Goal: Task Accomplishment & Management: Use online tool/utility

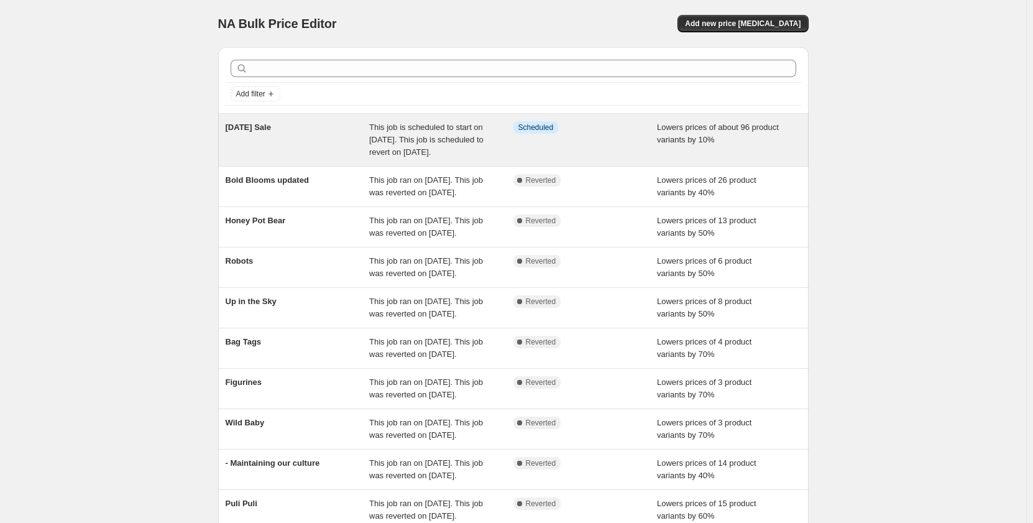
click at [527, 153] on div "Info Scheduled" at bounding box center [585, 139] width 144 height 37
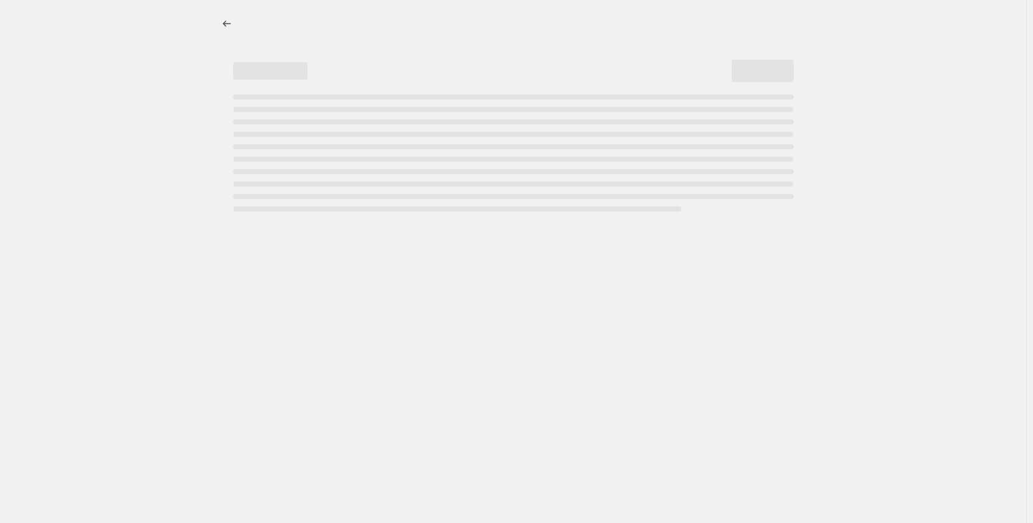
select select "percentage"
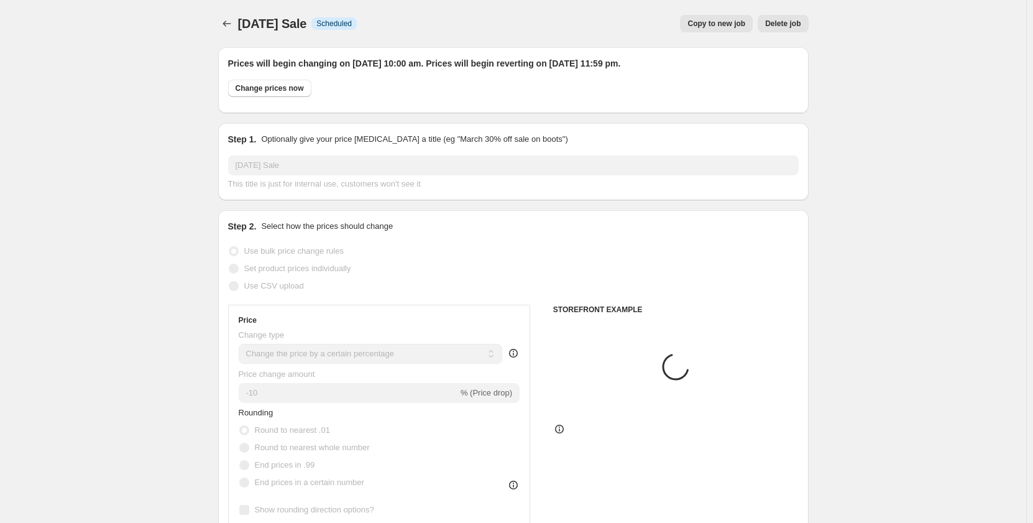
select select "collection"
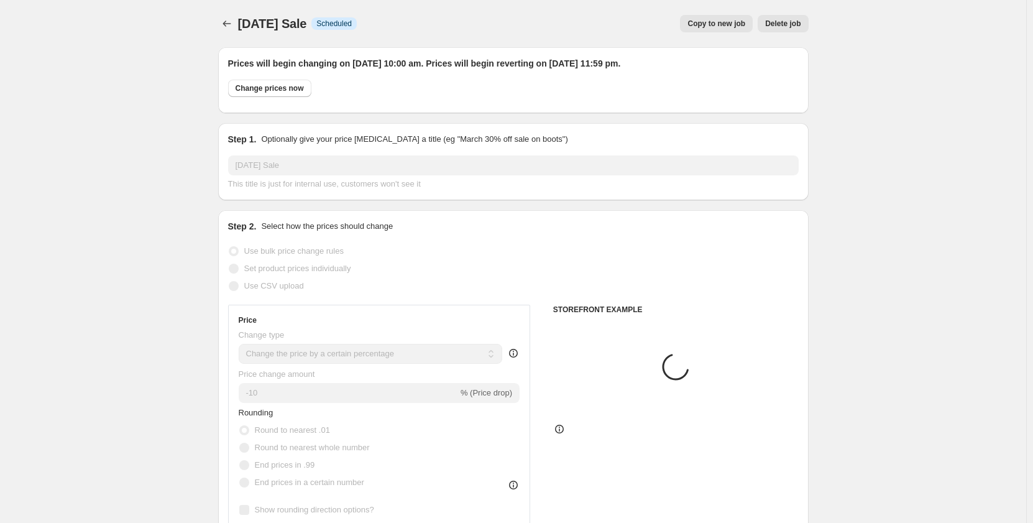
select select "collection"
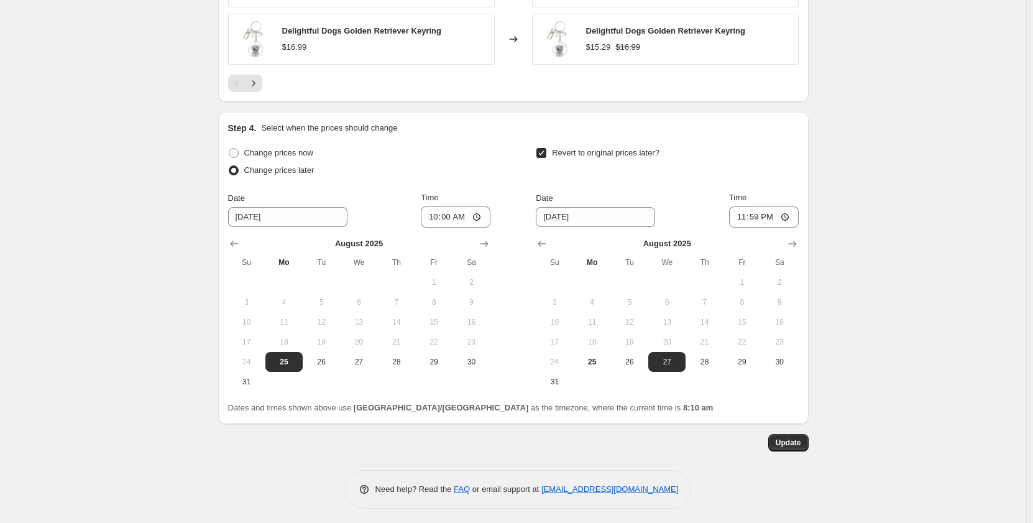
scroll to position [1299, 0]
click at [295, 151] on span "Change prices now" at bounding box center [278, 153] width 69 height 9
click at [229, 149] on input "Change prices now" at bounding box center [229, 149] width 1 height 1
radio input "true"
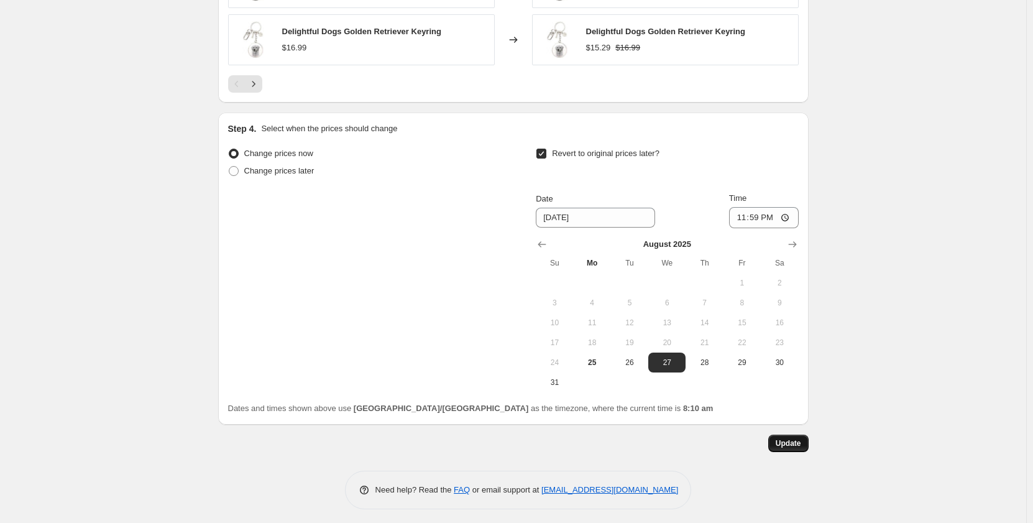
click at [786, 447] on span "Update" at bounding box center [788, 443] width 25 height 10
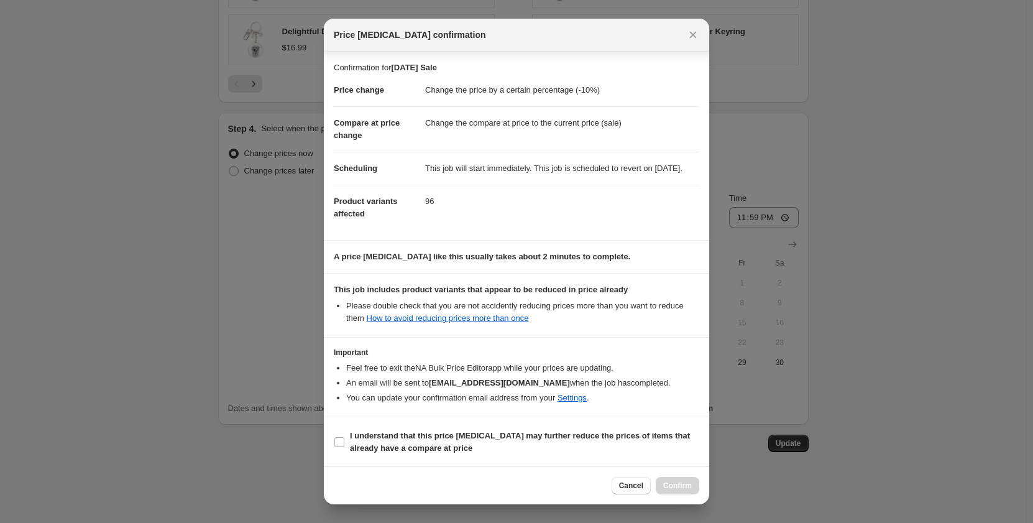
scroll to position [13, 0]
click at [521, 434] on b "I understand that this price change job may further reduce the prices of items …" at bounding box center [520, 441] width 340 height 22
click at [344, 436] on input "I understand that this price change job may further reduce the prices of items …" at bounding box center [339, 441] width 10 height 10
checkbox input "true"
click at [673, 480] on button "Confirm" at bounding box center [677, 485] width 43 height 17
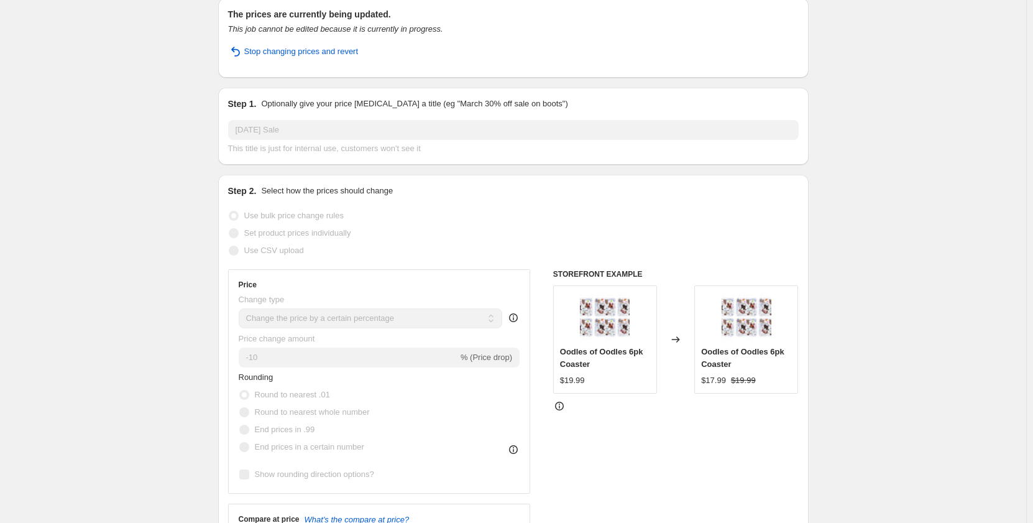
scroll to position [0, 0]
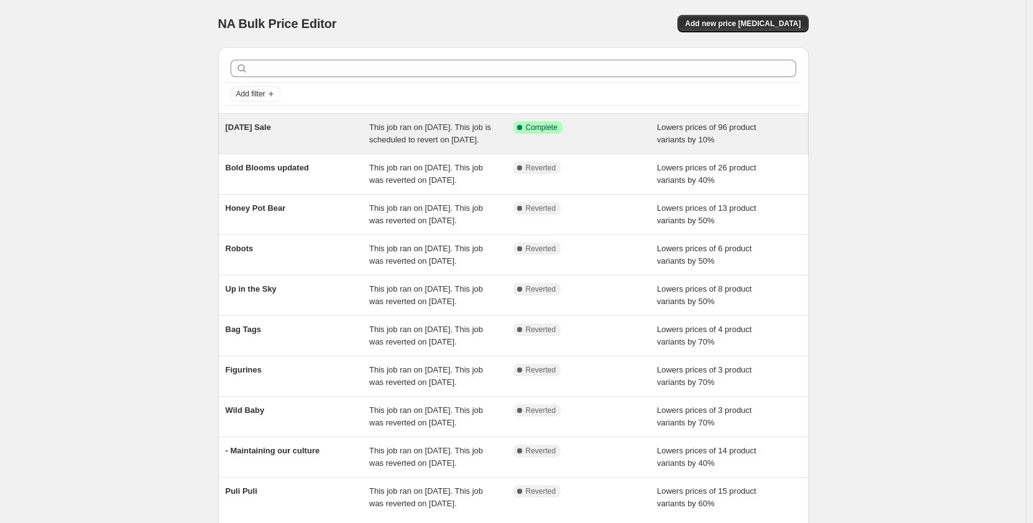
click at [434, 146] on div "This job ran on [DATE]. This job is scheduled to revert on [DATE]." at bounding box center [441, 133] width 144 height 25
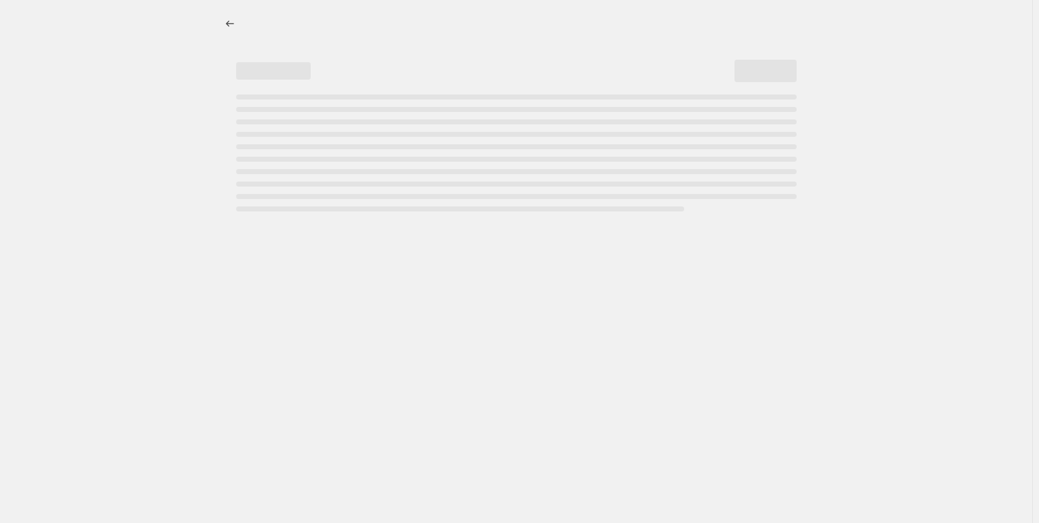
select select "percentage"
select select "collection"
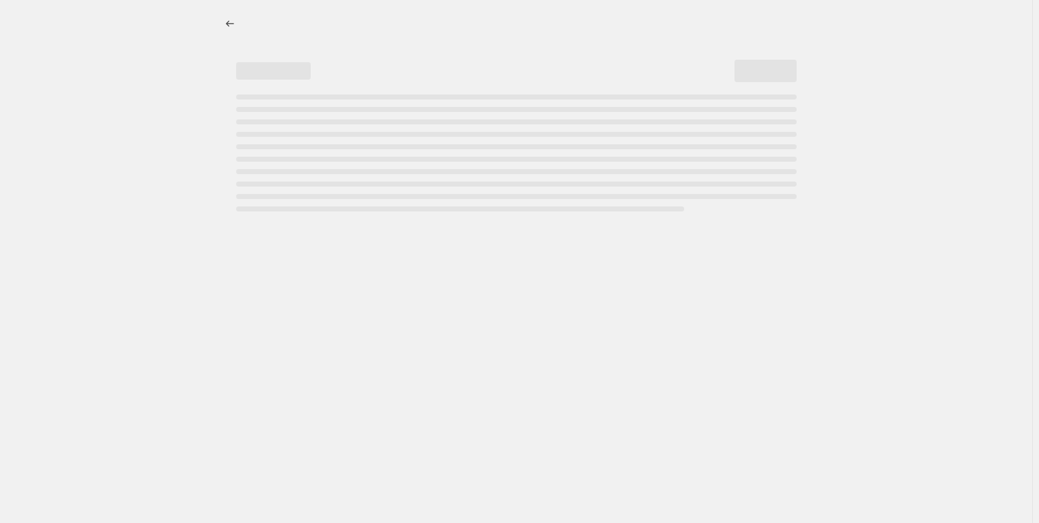
select select "collection"
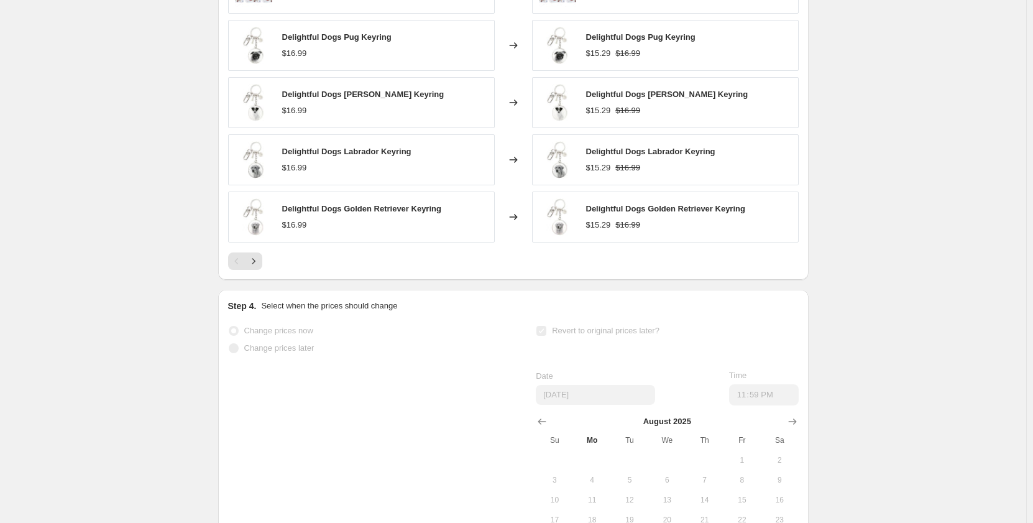
scroll to position [1182, 0]
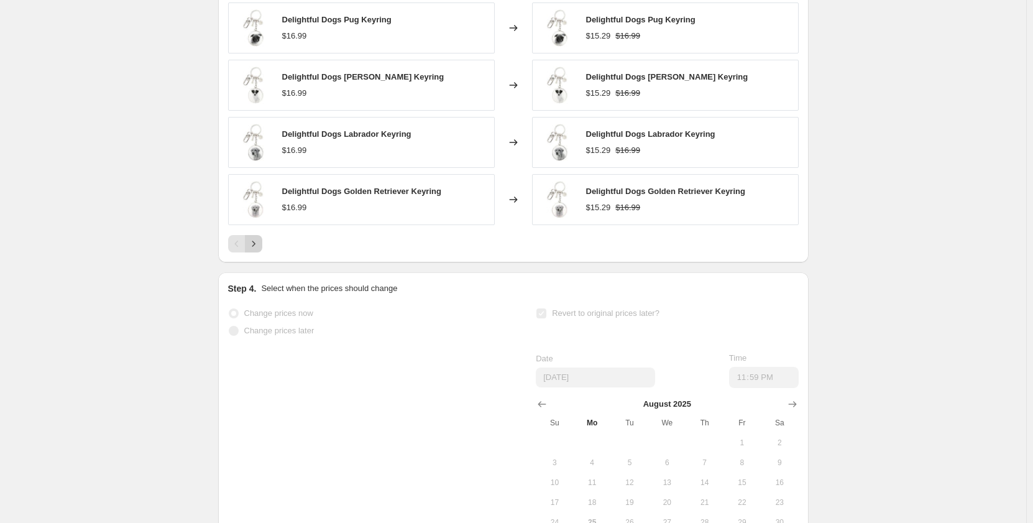
click at [255, 250] on icon "Next" at bounding box center [253, 243] width 12 height 12
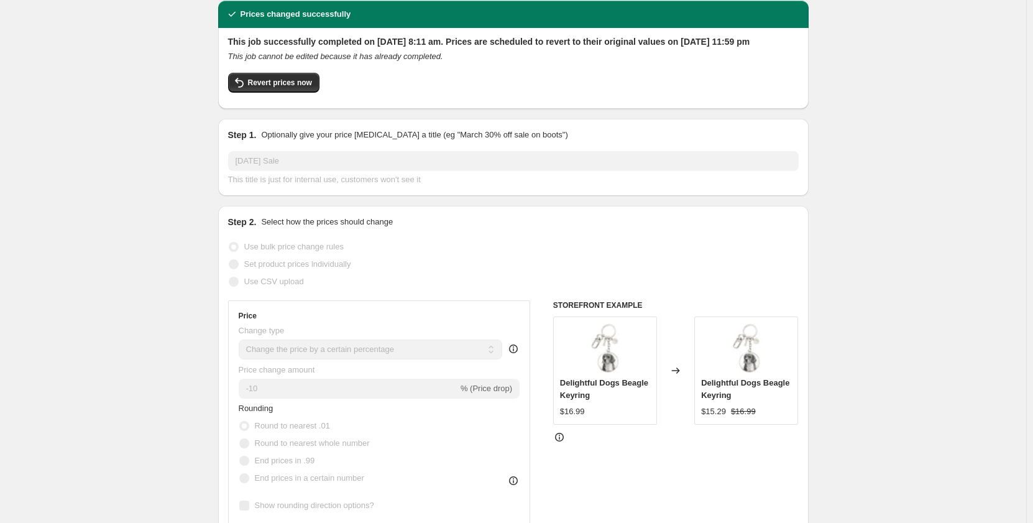
scroll to position [0, 0]
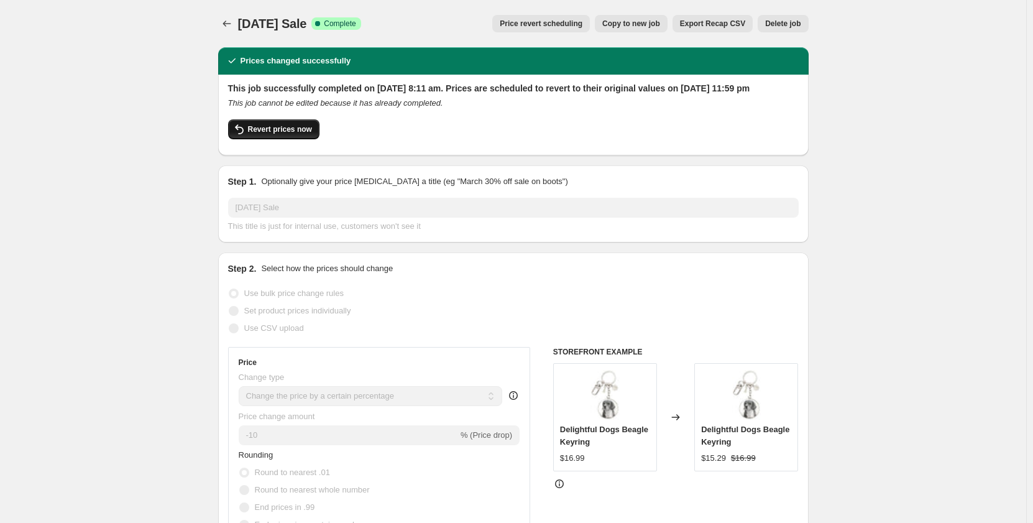
click at [298, 139] on button "Revert prices now" at bounding box center [273, 129] width 91 height 20
checkbox input "false"
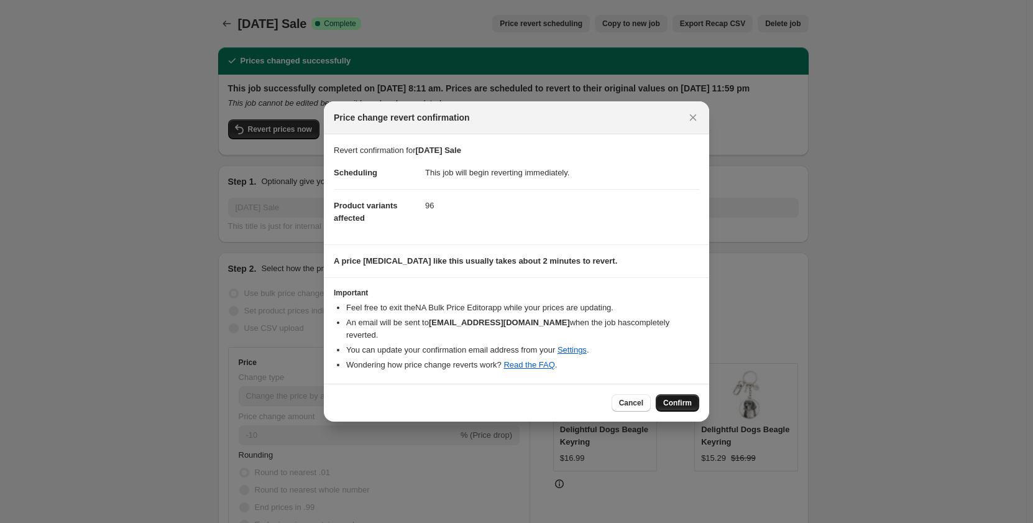
click at [674, 403] on span "Confirm" at bounding box center [677, 403] width 29 height 10
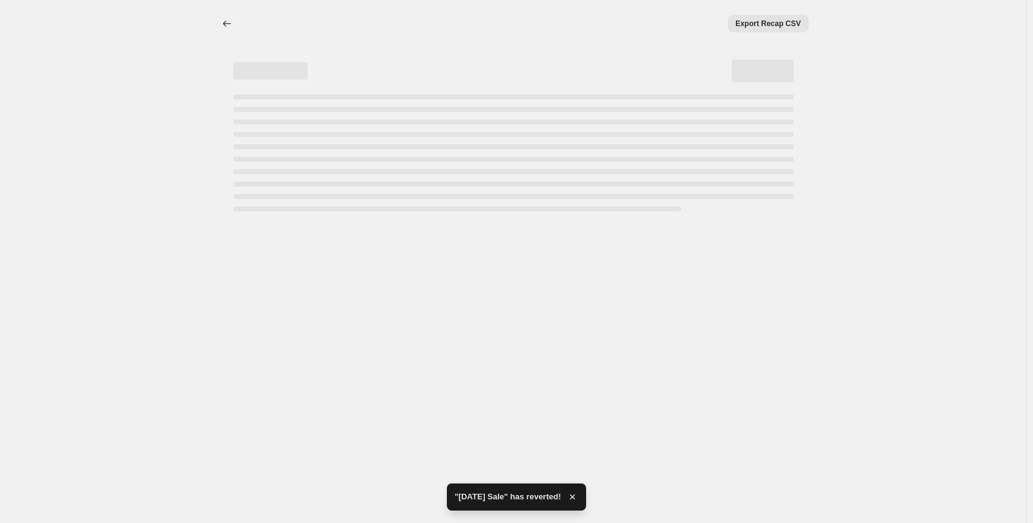
select select "percentage"
select select "collection"
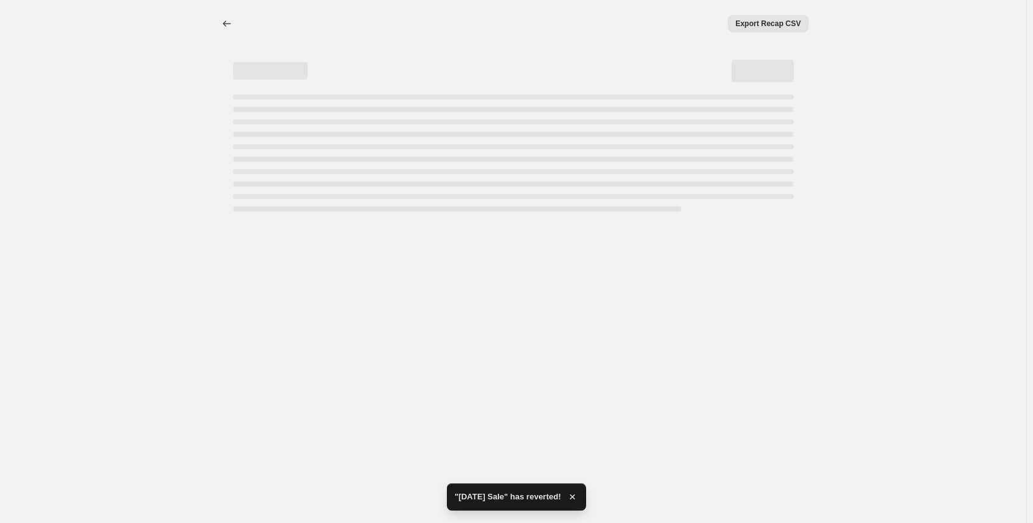
select select "collection"
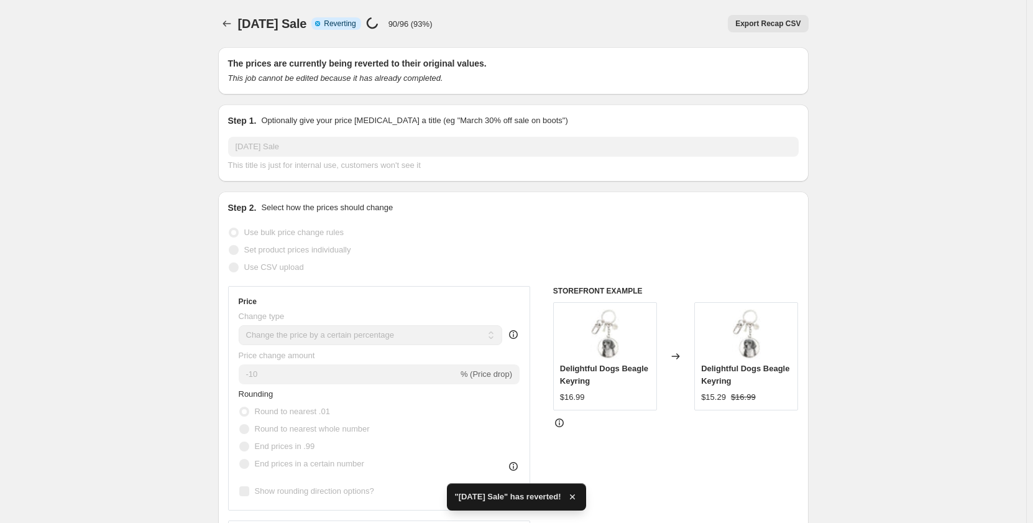
checkbox input "true"
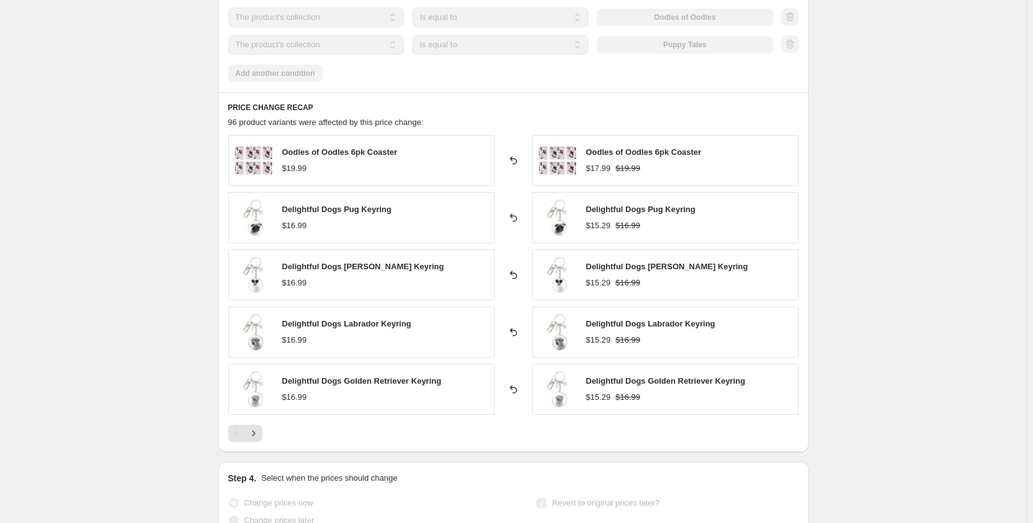
scroll to position [745, 0]
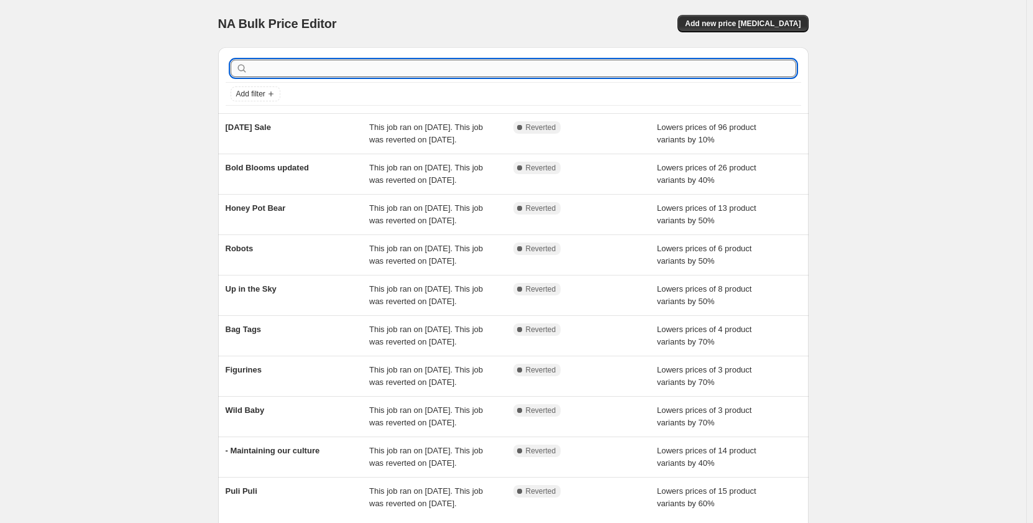
click at [322, 72] on input "text" at bounding box center [523, 68] width 546 height 17
type input "bee"
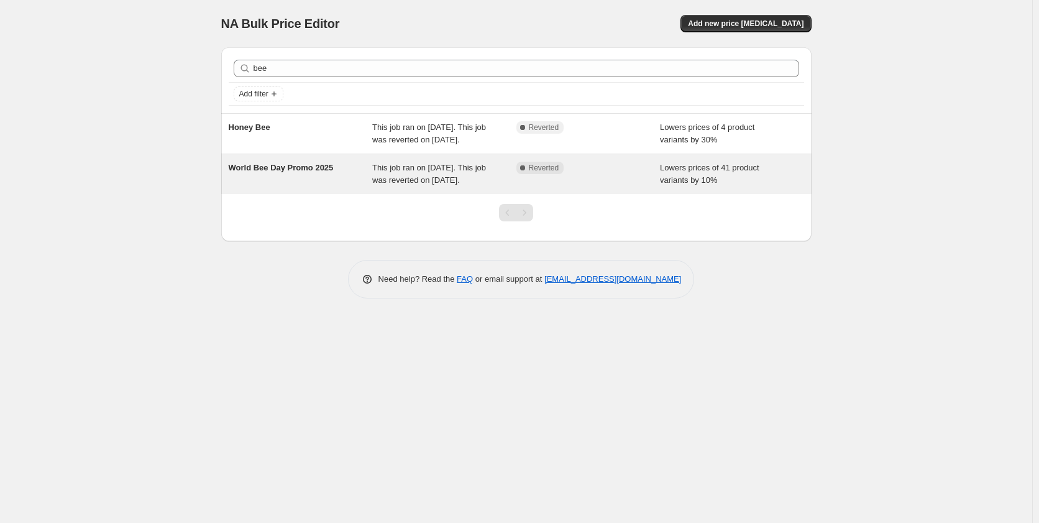
click at [281, 176] on div "World Bee Day Promo 2025" at bounding box center [301, 174] width 144 height 25
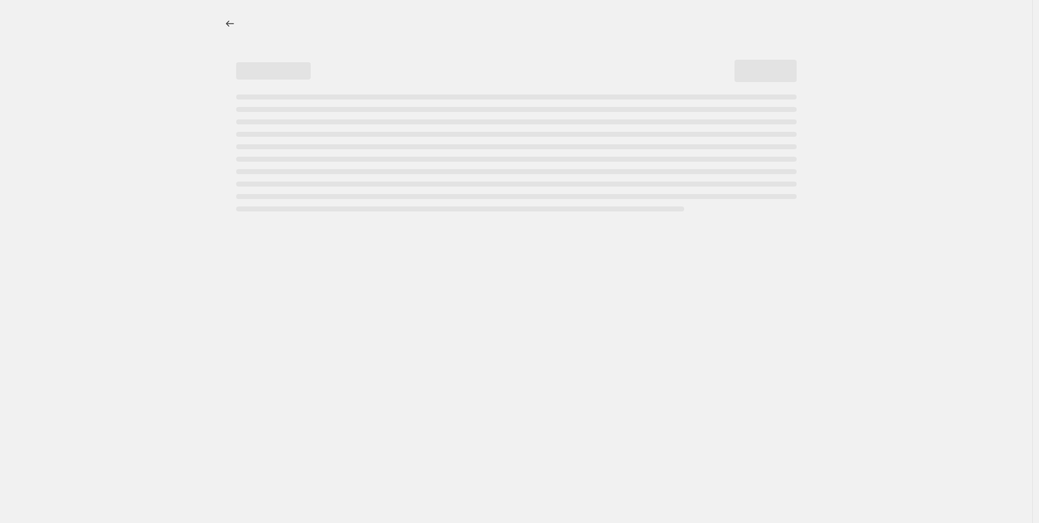
select select "percentage"
select select "collection"
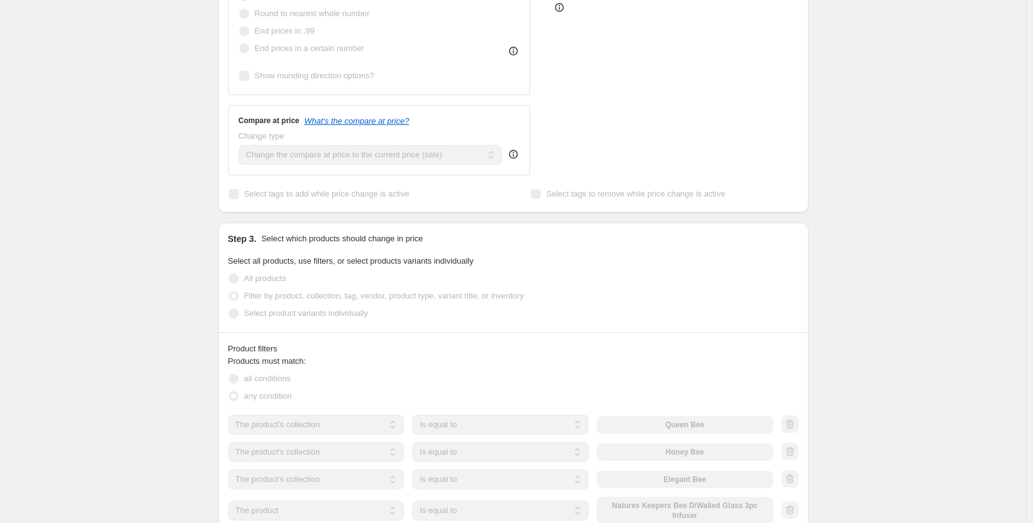
scroll to position [439, 0]
select select "percentage"
select select "collection"
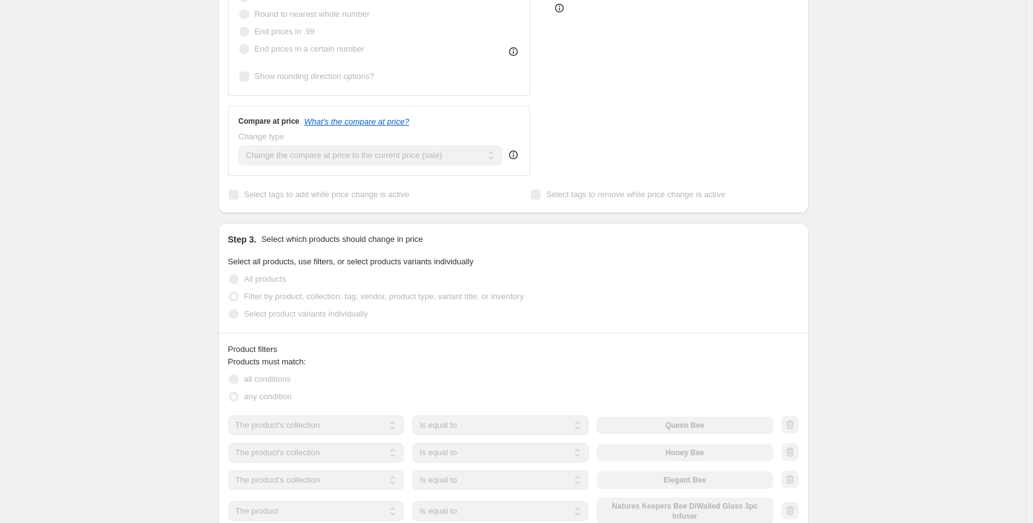
scroll to position [0, 0]
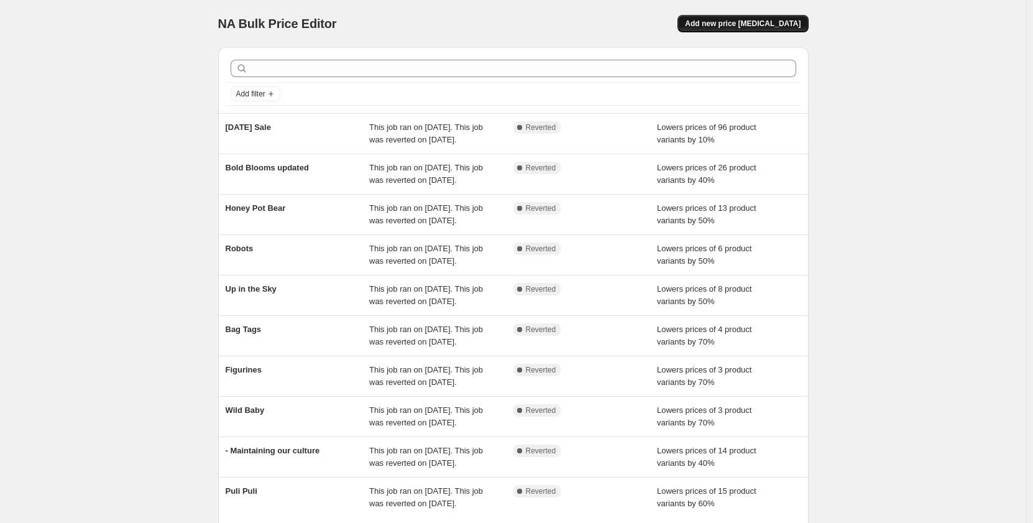
click at [741, 24] on span "Add new price [MEDICAL_DATA]" at bounding box center [743, 24] width 116 height 10
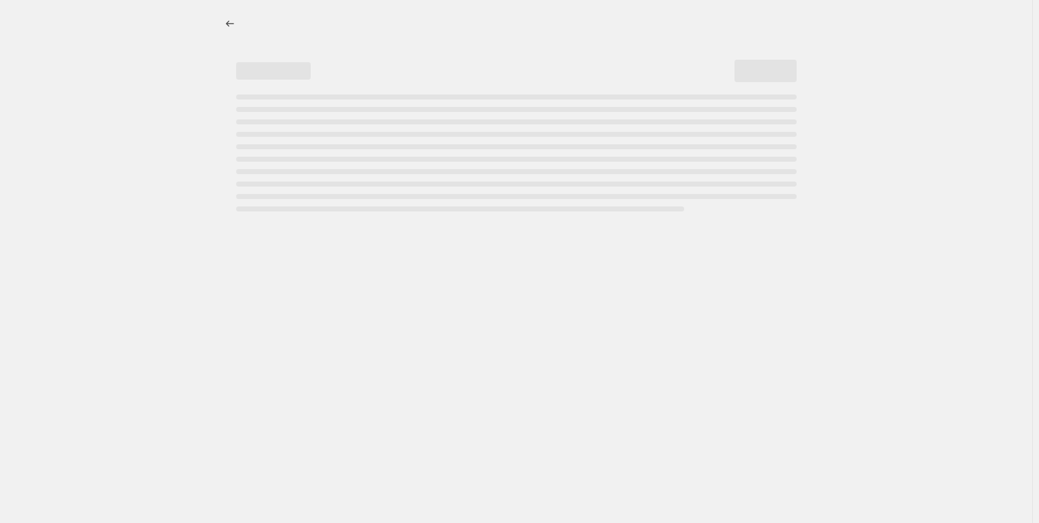
select select "percentage"
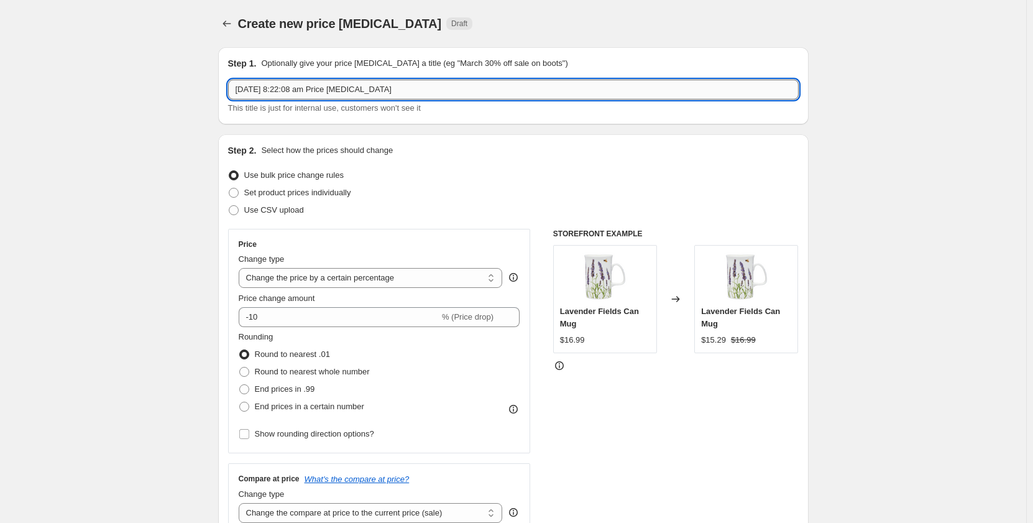
click at [462, 89] on input "[DATE] 8:22:08 am Price [MEDICAL_DATA]" at bounding box center [513, 90] width 570 height 20
click at [462, 89] on input "25 Aug 2025, 8:22:08 am Price change job" at bounding box center [513, 90] width 570 height 20
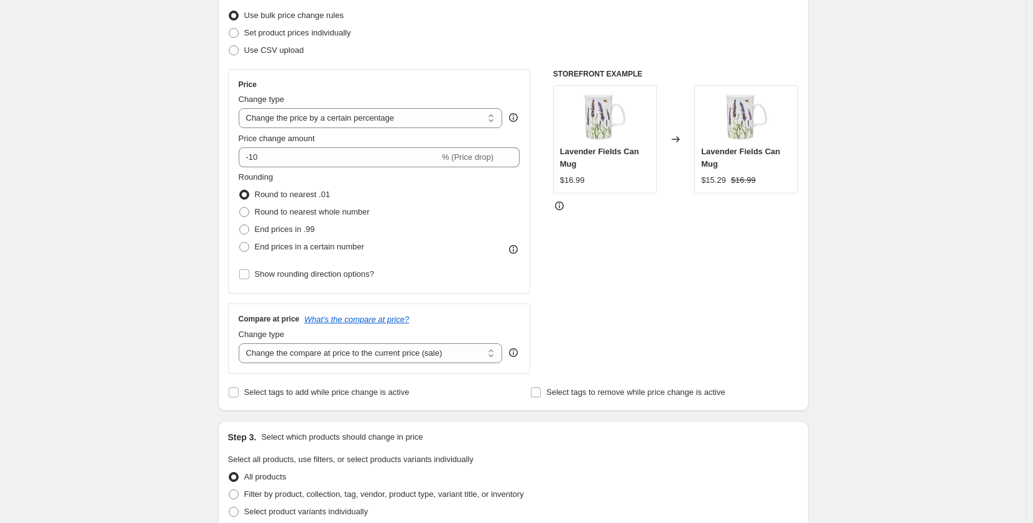
scroll to position [181, 0]
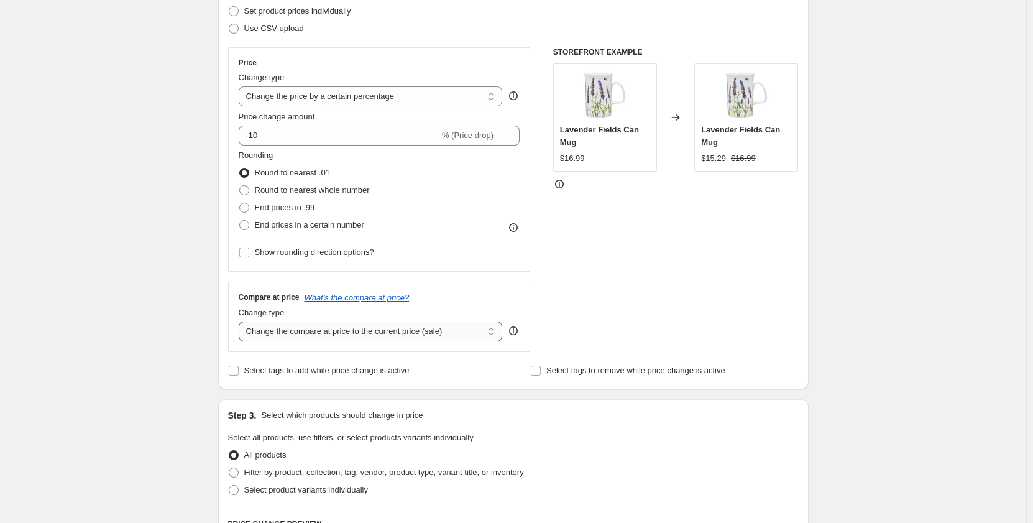
type input "[DATE] Sale 2025"
click at [446, 332] on select "Change the compare at price to the current price (sale) Change the compare at p…" at bounding box center [371, 331] width 264 height 20
click at [241, 321] on select "Change the compare at price to the current price (sale) Change the compare at p…" at bounding box center [371, 331] width 264 height 20
click at [433, 332] on select "Change the compare at price to the current price (sale) Change the compare at p…" at bounding box center [371, 331] width 264 height 20
select select "ep"
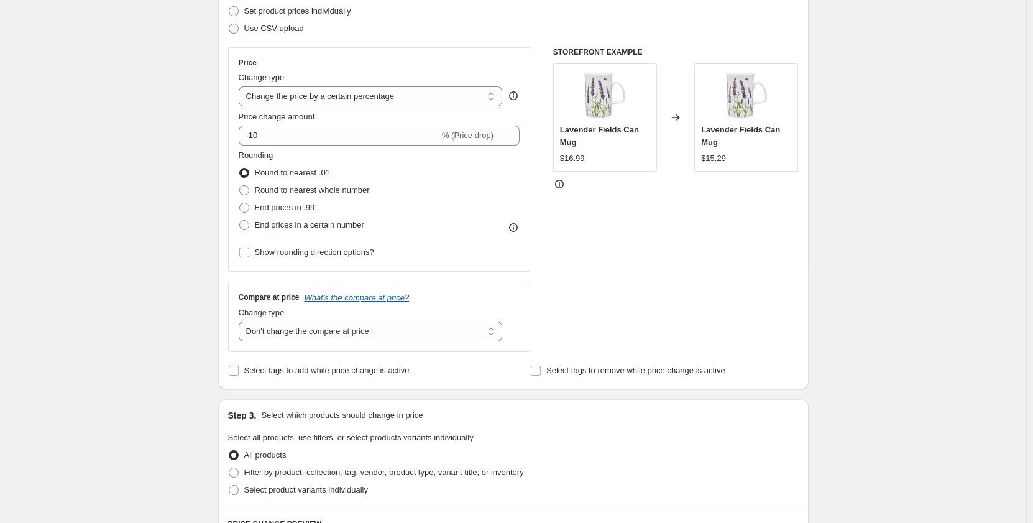
click at [241, 321] on select "Change the compare at price to the current price (sale) Change the compare at p…" at bounding box center [371, 331] width 264 height 20
click at [448, 334] on select "Change the compare at price to the current price (sale) Change the compare at p…" at bounding box center [371, 331] width 264 height 20
click at [613, 316] on div "STOREFRONT EXAMPLE Lavender Fields Can Mug $16.99 Changed to Lavender Fields Ca…" at bounding box center [675, 199] width 245 height 304
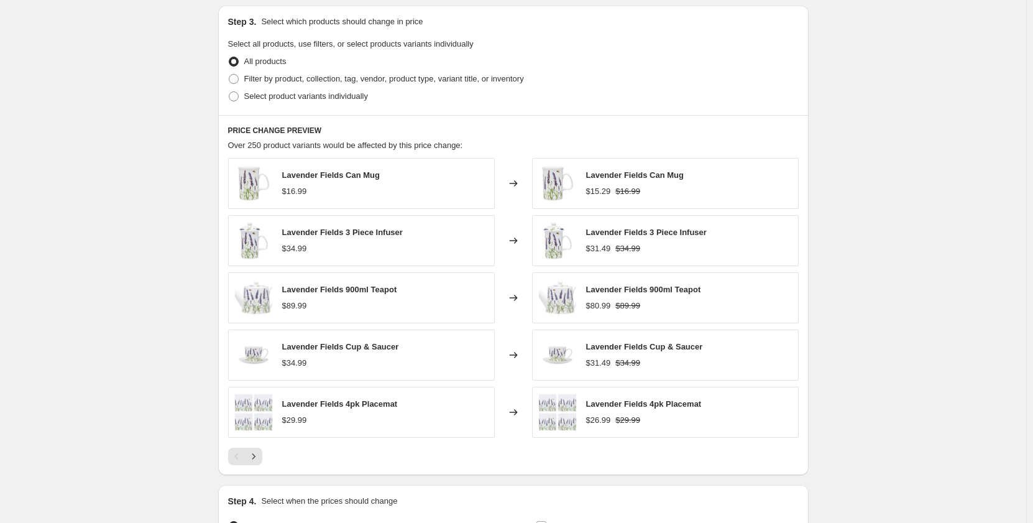
scroll to position [575, 0]
click at [346, 83] on span "Filter by product, collection, tag, vendor, product type, variant title, or inv…" at bounding box center [384, 77] width 280 height 9
click at [229, 74] on input "Filter by product, collection, tag, vendor, product type, variant title, or inv…" at bounding box center [229, 73] width 1 height 1
radio input "true"
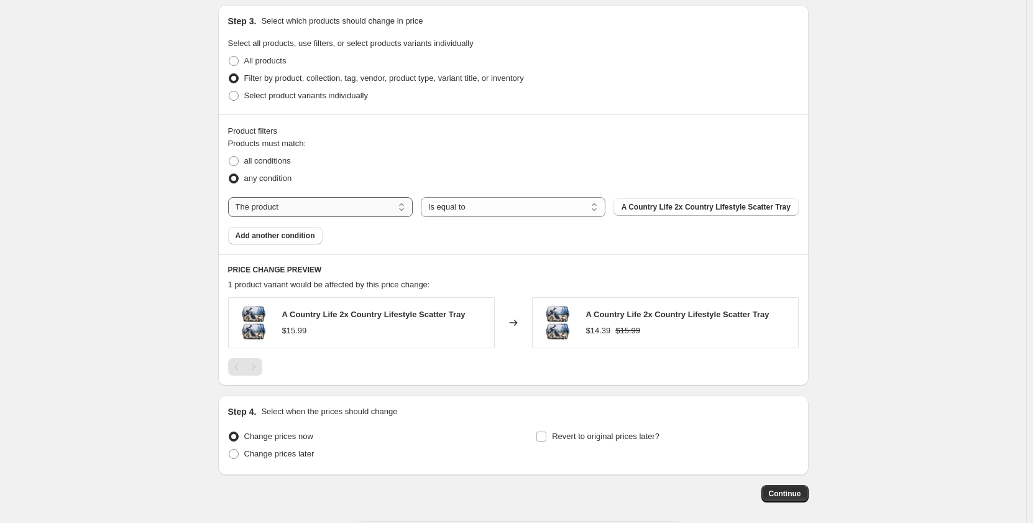
click at [355, 210] on select "The product The product's collection The product's tag The product's vendor The…" at bounding box center [320, 207] width 185 height 20
select select "collection"
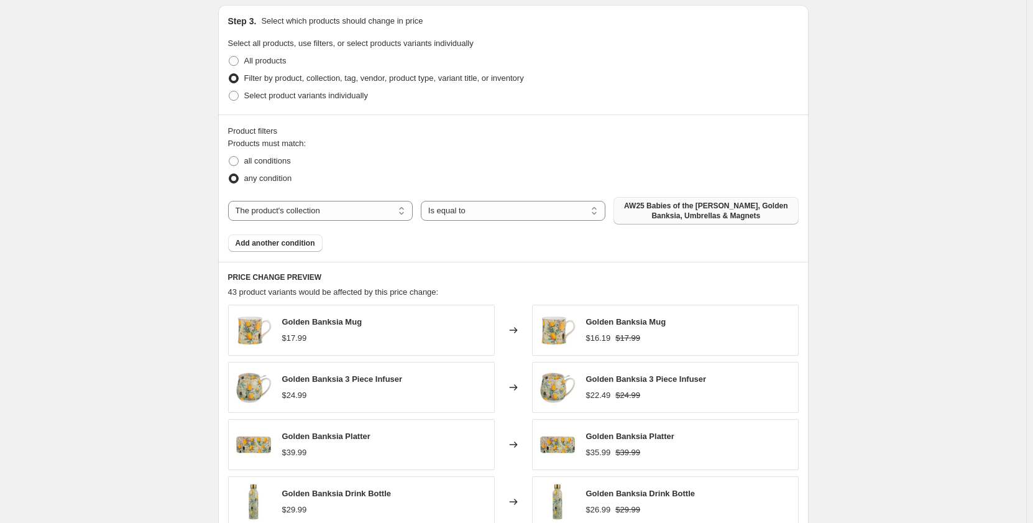
click at [651, 216] on span "AW25 Babies of the Bush, Golden Banksia, Umbrellas & Magnets" at bounding box center [706, 211] width 170 height 20
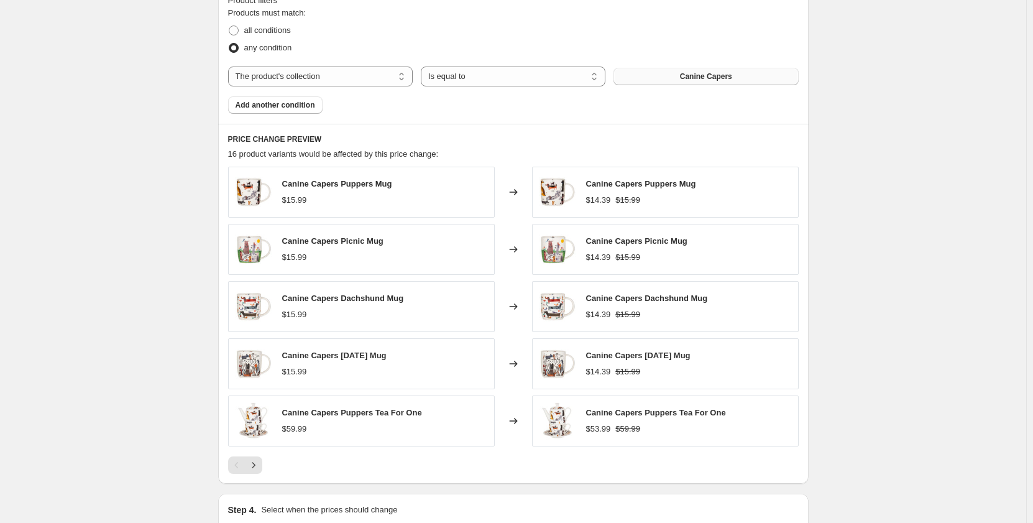
scroll to position [692, 0]
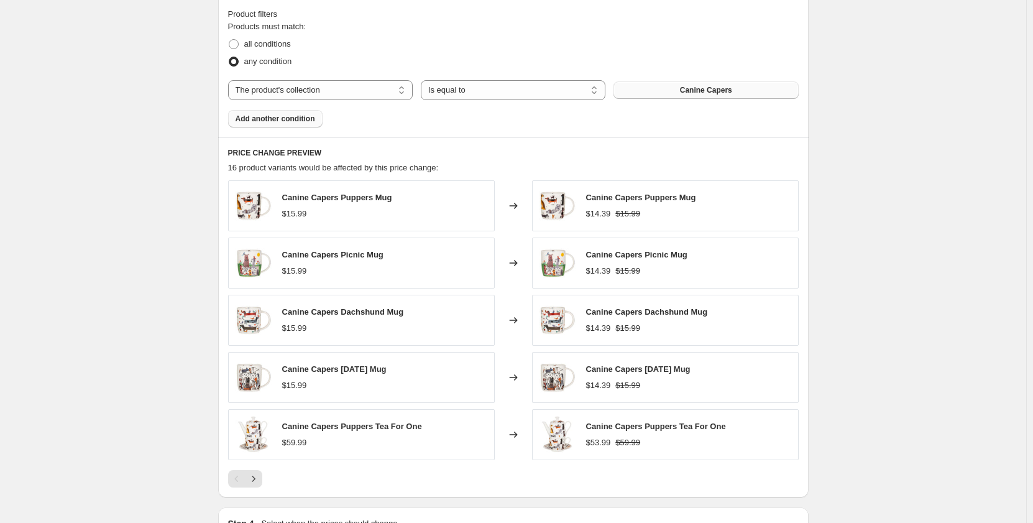
click at [287, 114] on button "Add another condition" at bounding box center [275, 118] width 94 height 17
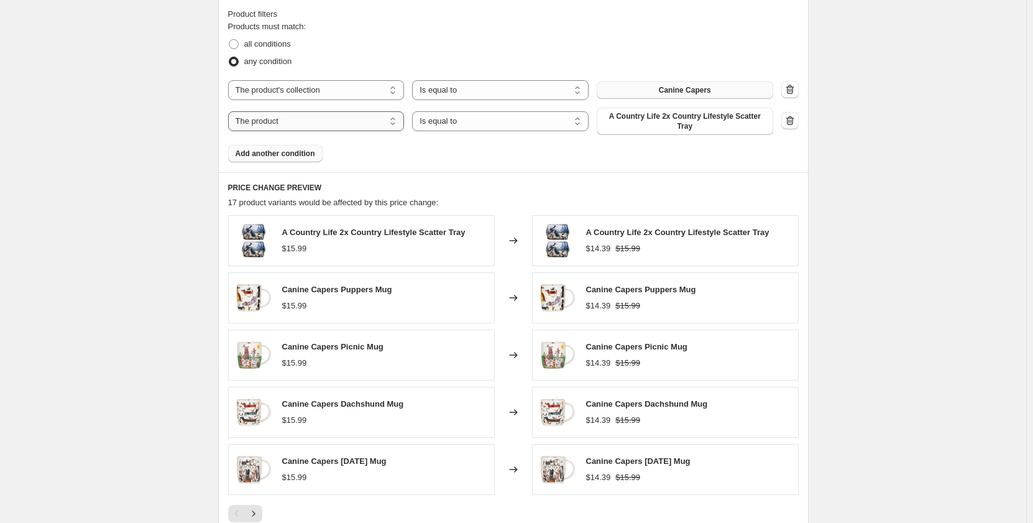
click at [372, 122] on select "The product The product's collection The product's tag The product's vendor The…" at bounding box center [316, 121] width 176 height 20
select select "collection"
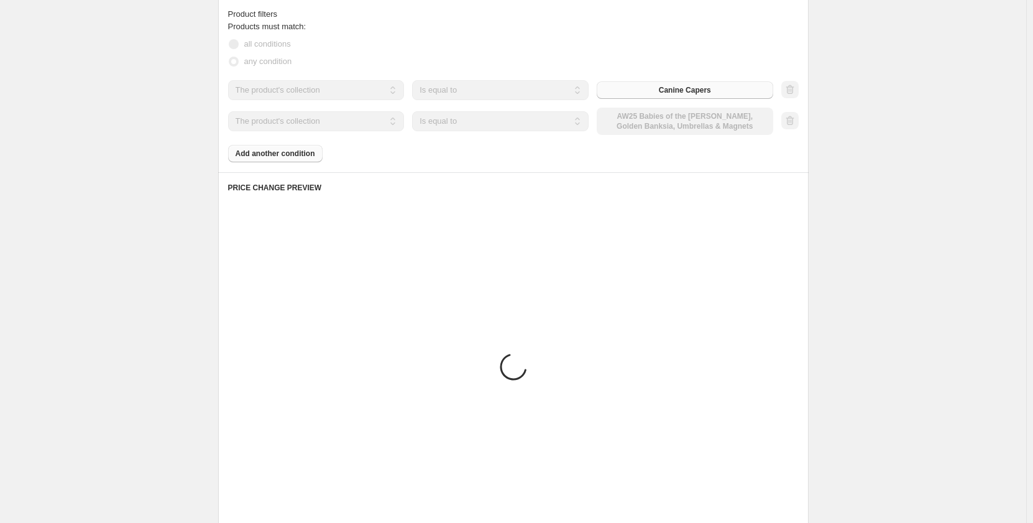
click at [655, 116] on div "The product The product's collection The product's tag The product's vendor The…" at bounding box center [500, 121] width 545 height 27
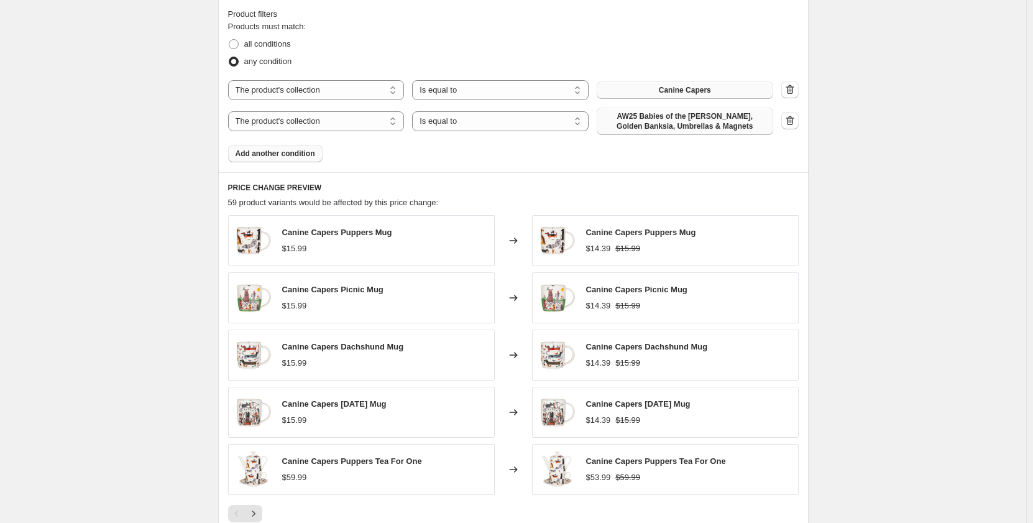
click at [693, 114] on span "AW25 Babies of the Bush, Golden Banksia, Umbrellas & Magnets" at bounding box center [685, 121] width 162 height 20
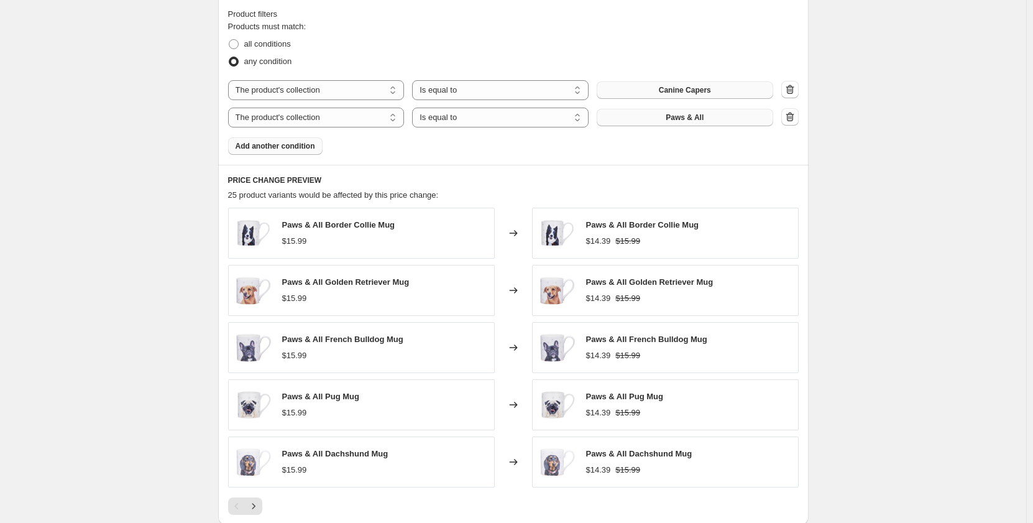
click at [291, 149] on span "Add another condition" at bounding box center [276, 146] width 80 height 10
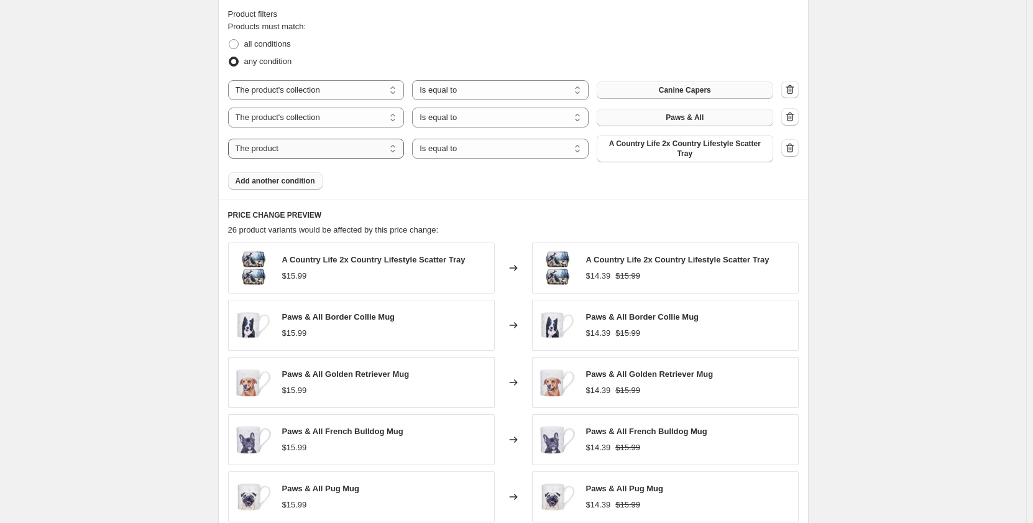
click at [324, 148] on select "The product The product's collection The product's tag The product's vendor The…" at bounding box center [316, 149] width 176 height 20
select select "collection"
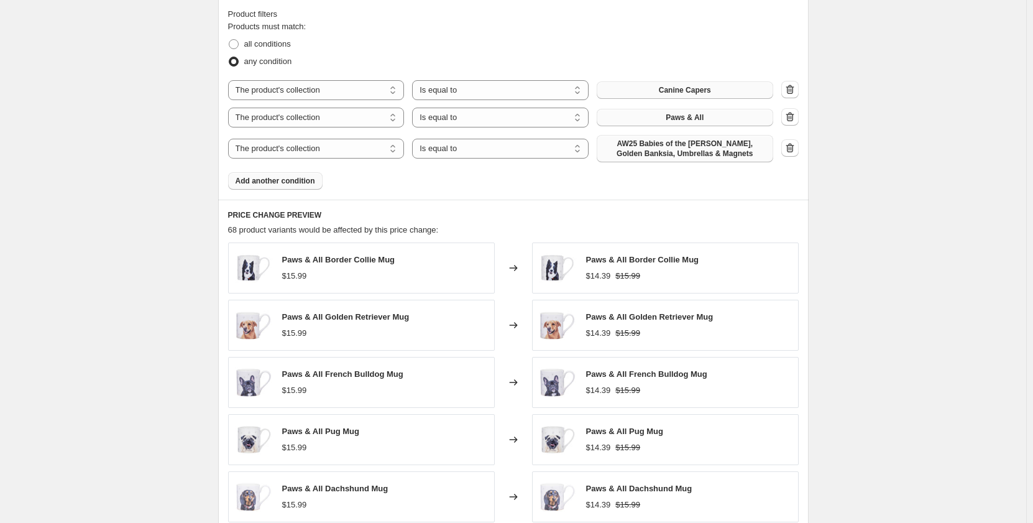
click at [651, 152] on span "AW25 Babies of the Bush, Golden Banksia, Umbrellas & Magnets" at bounding box center [685, 149] width 162 height 20
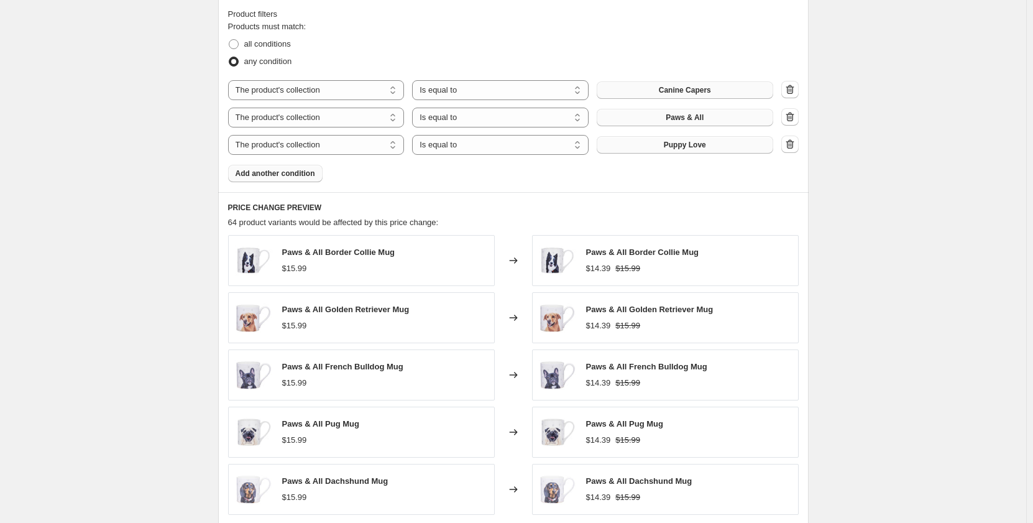
click at [290, 177] on span "Add another condition" at bounding box center [276, 173] width 80 height 10
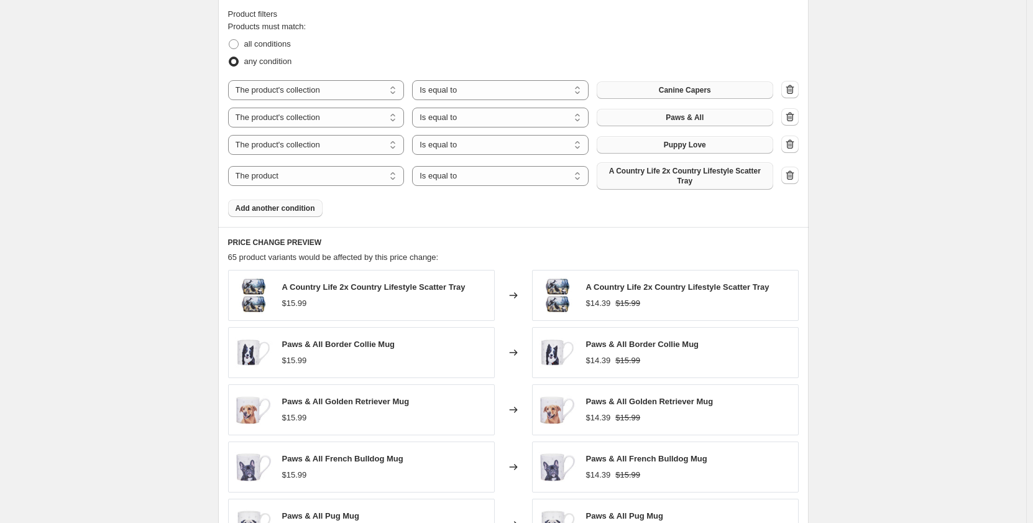
click at [697, 175] on span "A Country Life 2x Country Lifestyle Scatter Tray" at bounding box center [685, 176] width 162 height 20
click at [367, 173] on select "The product The product's collection The product's tag The product's vendor The…" at bounding box center [316, 176] width 176 height 20
select select "collection"
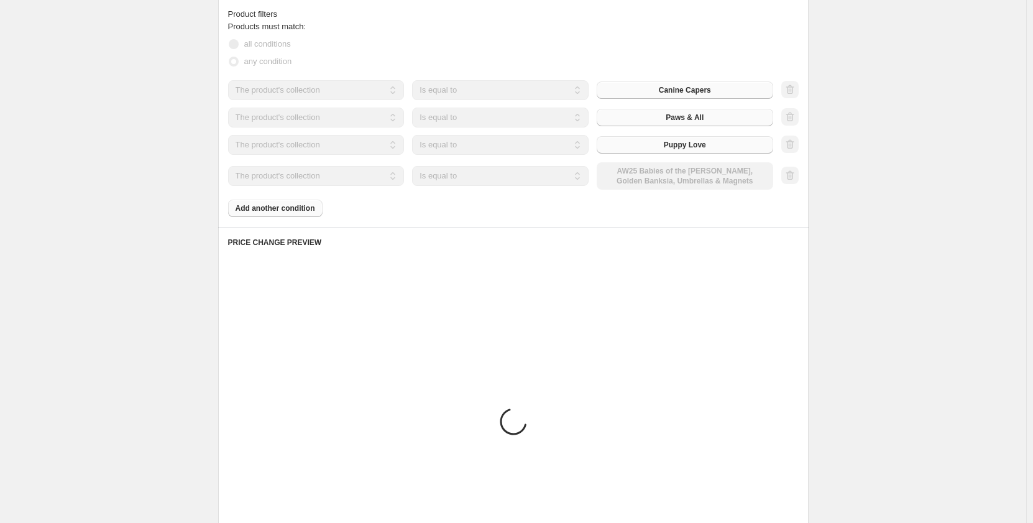
click at [675, 183] on div "The product The product's collection The product's tag The product's vendor The…" at bounding box center [500, 175] width 545 height 27
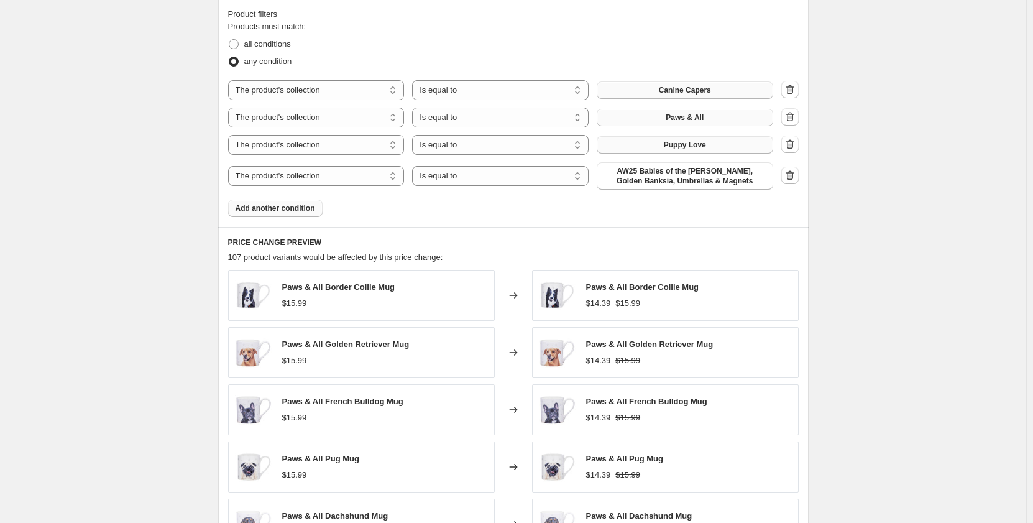
click at [675, 183] on span "AW25 Babies of the Bush, Golden Banksia, Umbrellas & Magnets" at bounding box center [685, 176] width 162 height 20
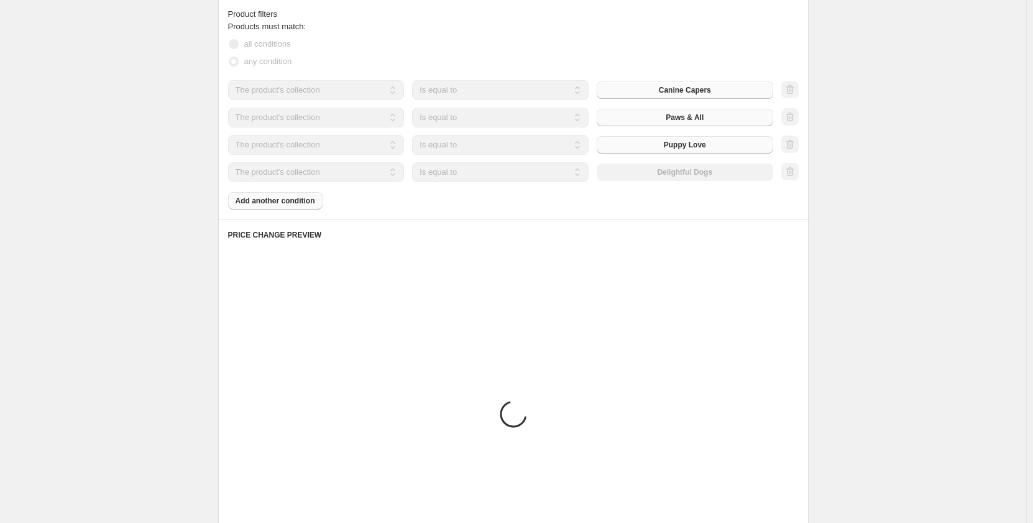
click at [288, 201] on div "Products must match: all conditions any condition The product The product's col…" at bounding box center [513, 115] width 570 height 189
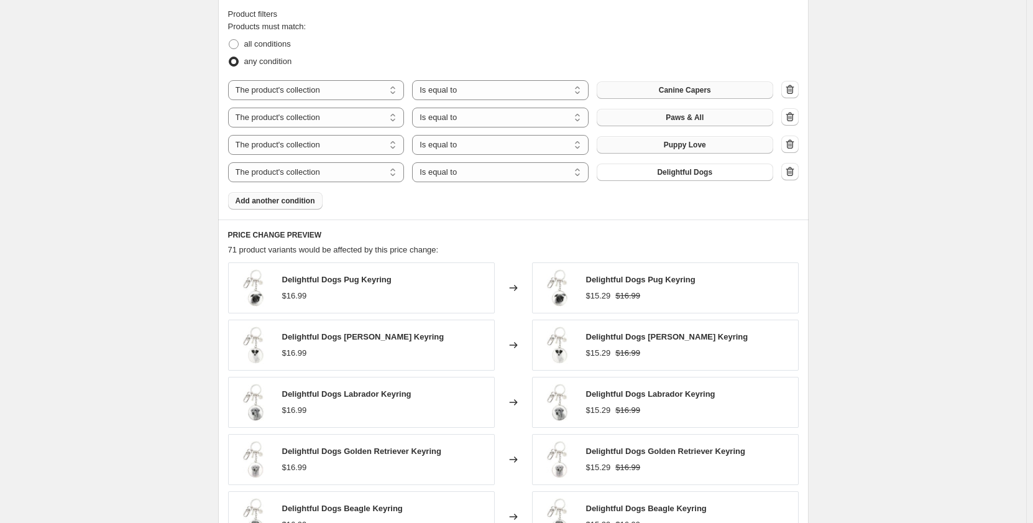
click at [267, 201] on span "Add another condition" at bounding box center [276, 201] width 80 height 10
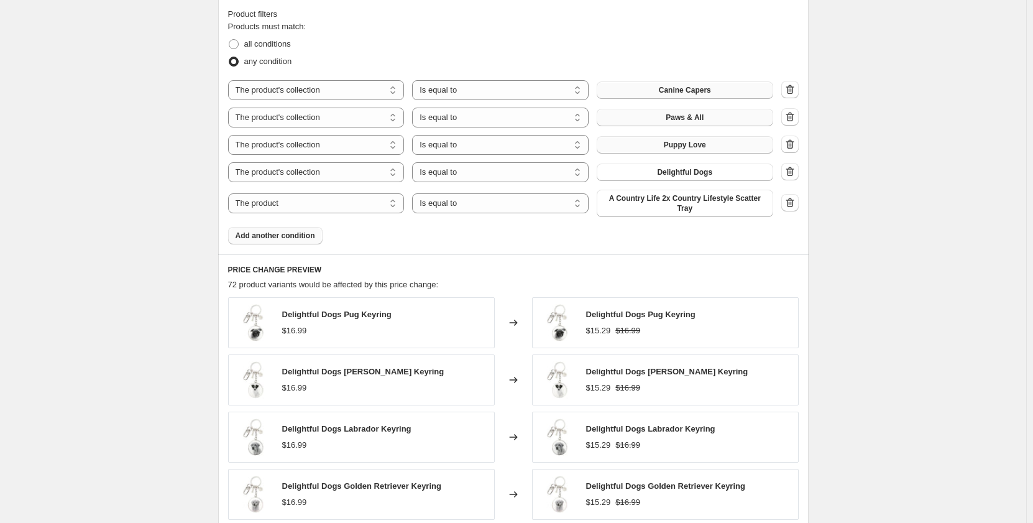
click at [643, 203] on span "A Country Life 2x Country Lifestyle Scatter Tray" at bounding box center [685, 203] width 162 height 20
click at [395, 202] on select "The product The product's collection The product's tag The product's vendor The…" at bounding box center [316, 203] width 176 height 20
select select "collection"
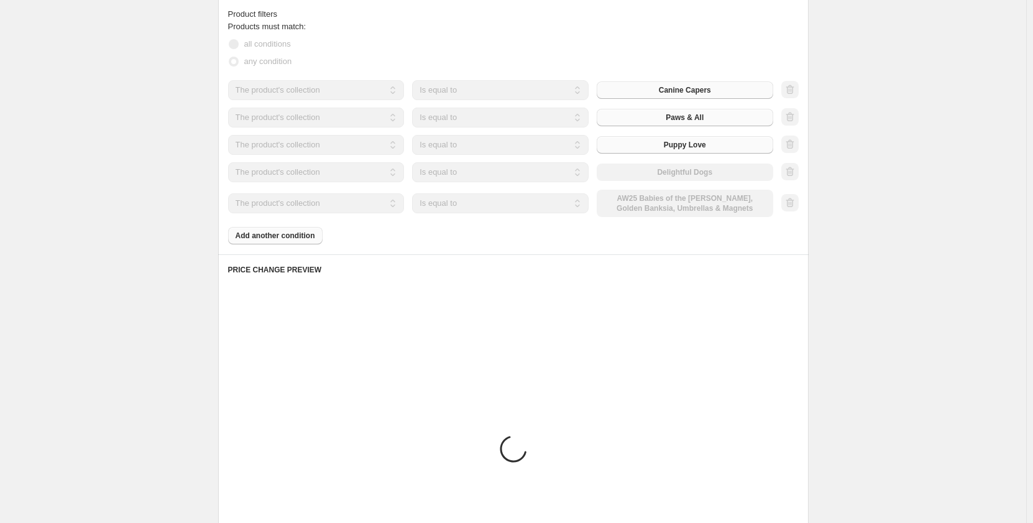
click at [672, 197] on div "The product The product's collection The product's tag The product's vendor The…" at bounding box center [500, 203] width 545 height 27
click at [676, 206] on div "The product The product's collection The product's tag The product's vendor The…" at bounding box center [500, 203] width 545 height 27
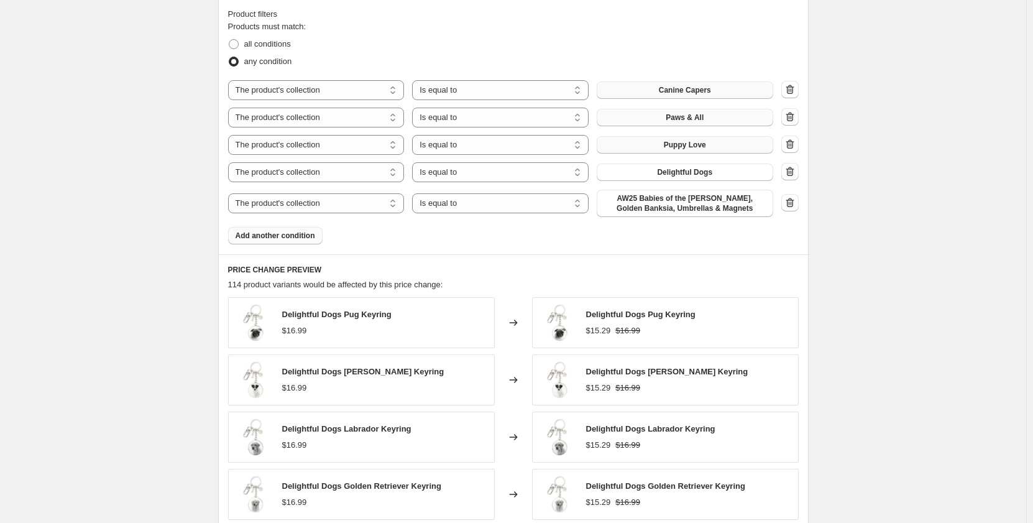
click at [676, 206] on span "AW25 Babies of the Bush, Golden Banksia, Umbrellas & Magnets" at bounding box center [685, 203] width 162 height 20
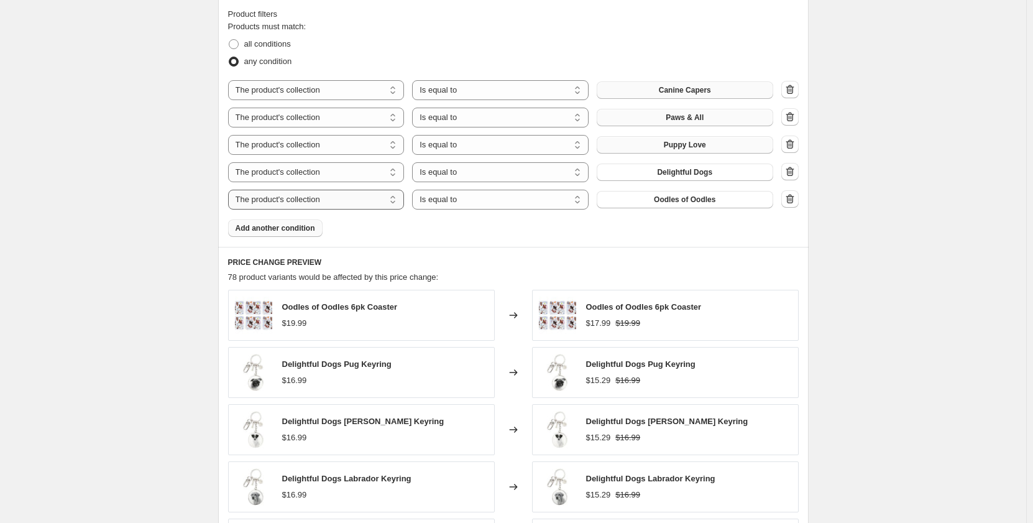
click at [383, 198] on select "The product The product's collection The product's tag The product's vendor The…" at bounding box center [316, 200] width 176 height 20
click at [372, 203] on select "The product The product's collection The product's tag The product's vendor The…" at bounding box center [316, 200] width 176 height 20
click at [283, 229] on span "Add another condition" at bounding box center [276, 228] width 80 height 10
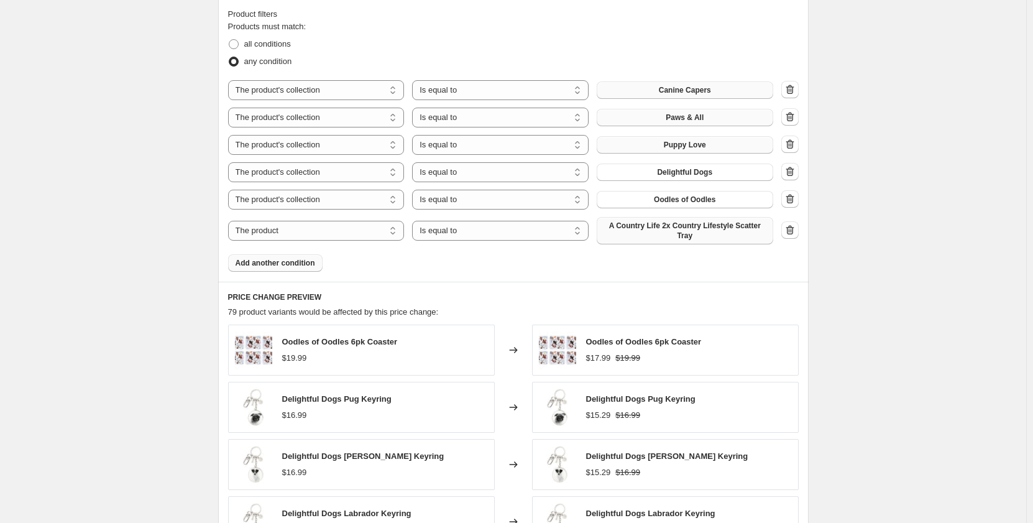
click at [636, 228] on span "A Country Life 2x Country Lifestyle Scatter Tray" at bounding box center [685, 231] width 162 height 20
click at [357, 230] on select "The product The product's collection The product's tag The product's vendor The…" at bounding box center [316, 231] width 176 height 20
select select "collection"
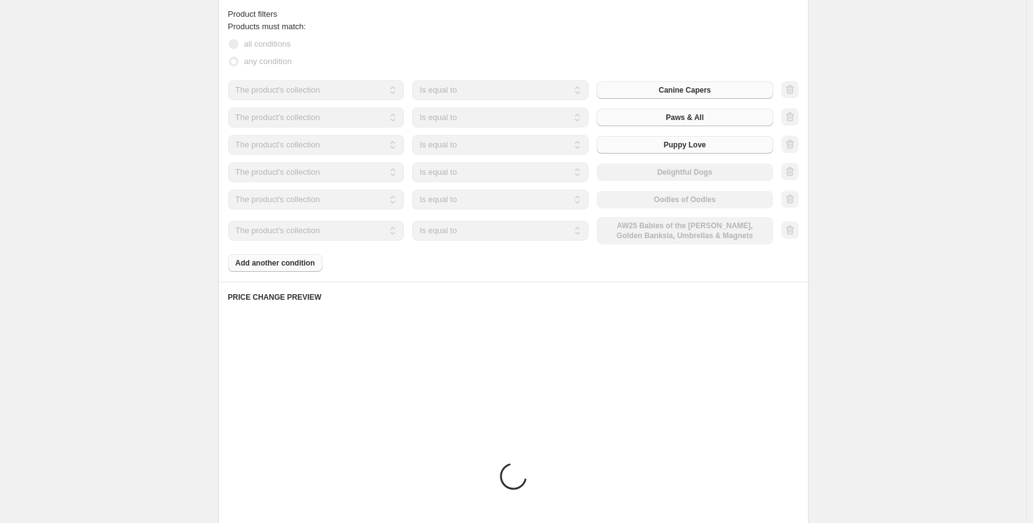
click at [737, 232] on div "The product The product's collection The product's tag The product's vendor The…" at bounding box center [500, 230] width 545 height 27
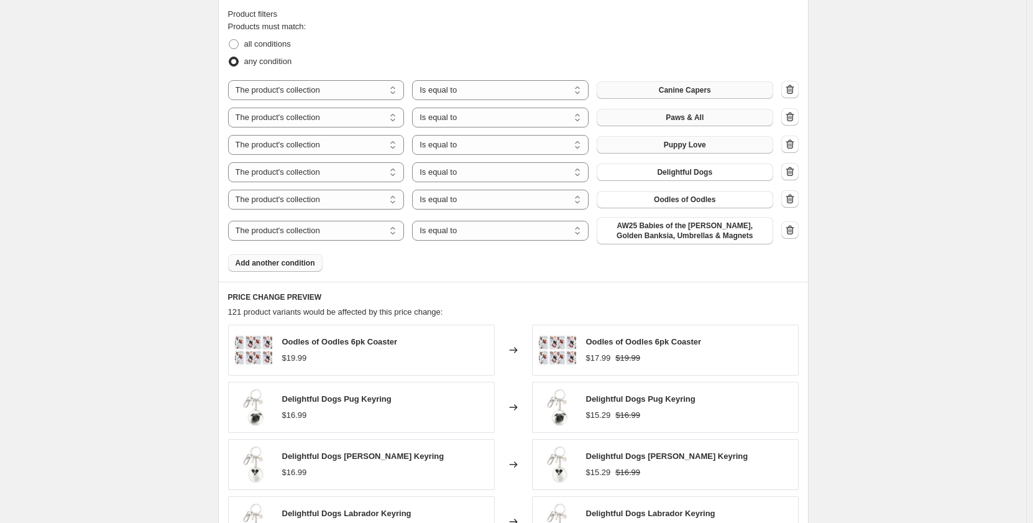
click at [737, 232] on span "AW25 Babies of the Bush, Golden Banksia, Umbrellas & Magnets" at bounding box center [685, 231] width 162 height 20
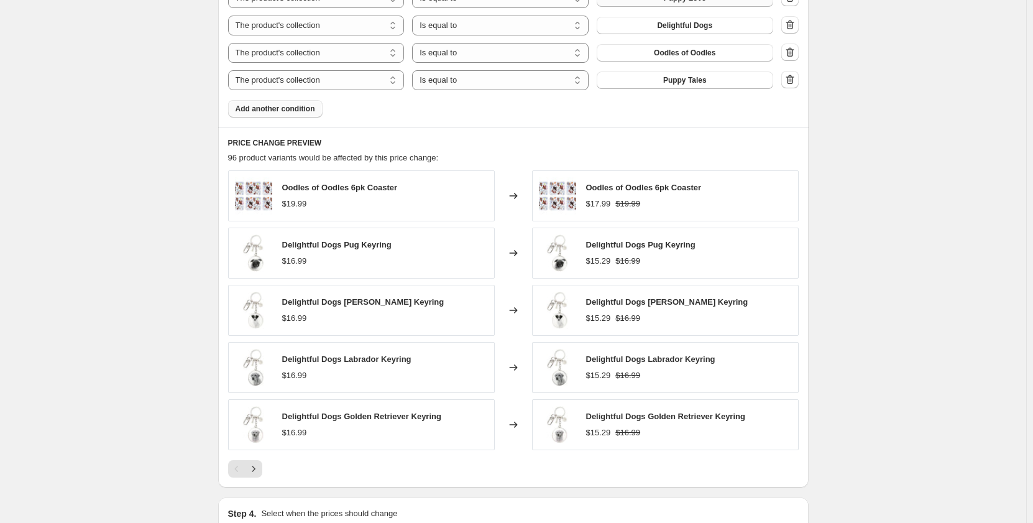
scroll to position [997, 0]
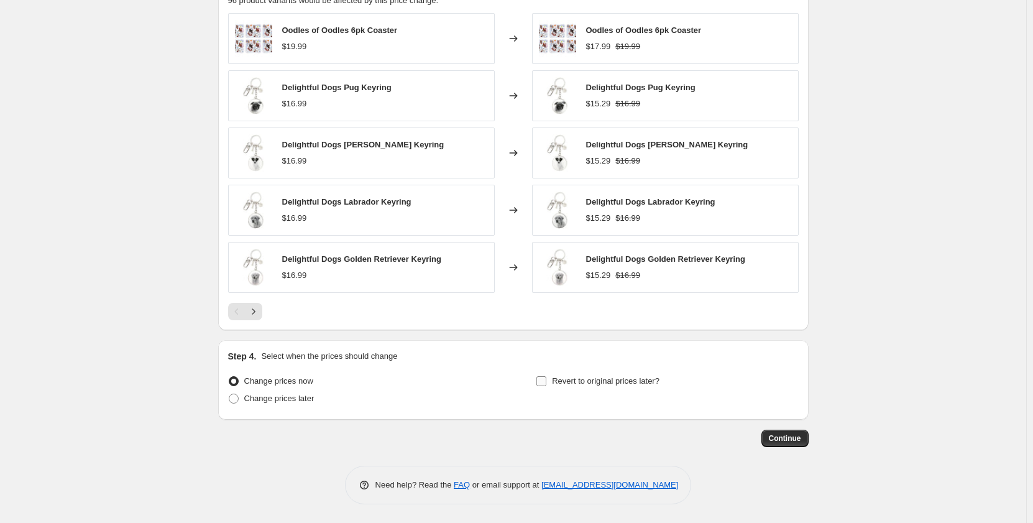
click at [624, 385] on span "Revert to original prices later?" at bounding box center [606, 380] width 108 height 9
click at [546, 385] on input "Revert to original prices later?" at bounding box center [541, 381] width 10 height 10
checkbox input "true"
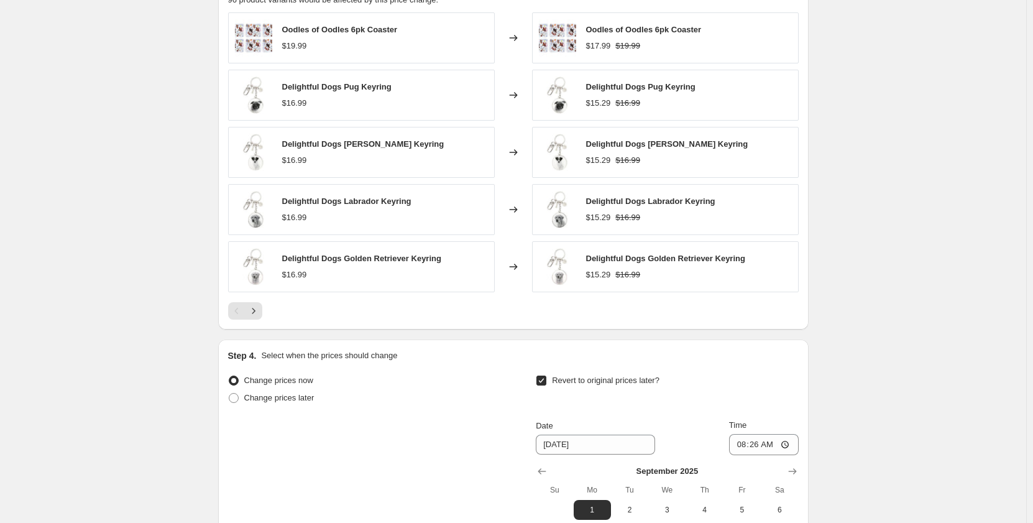
scroll to position [1209, 0]
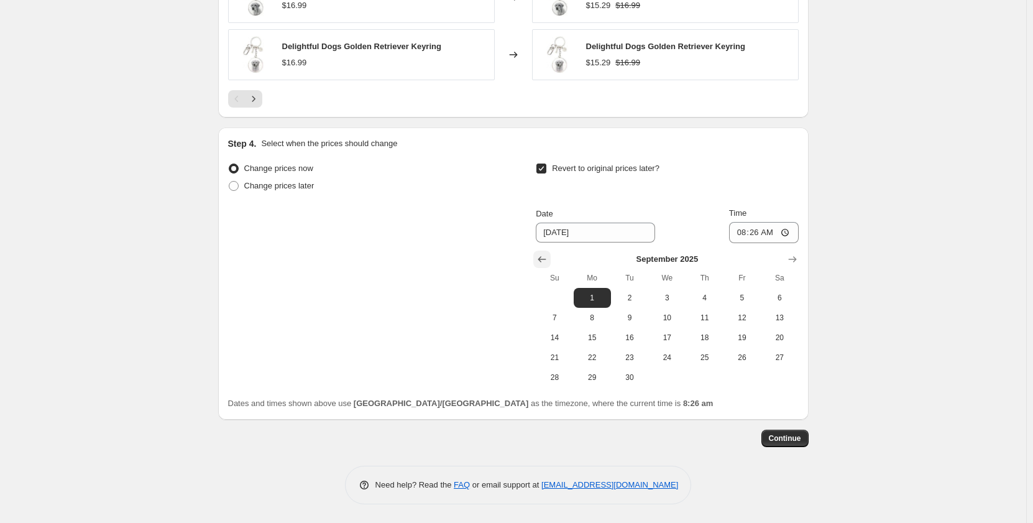
click at [544, 260] on icon "Show previous month, August 2025" at bounding box center [542, 259] width 12 height 12
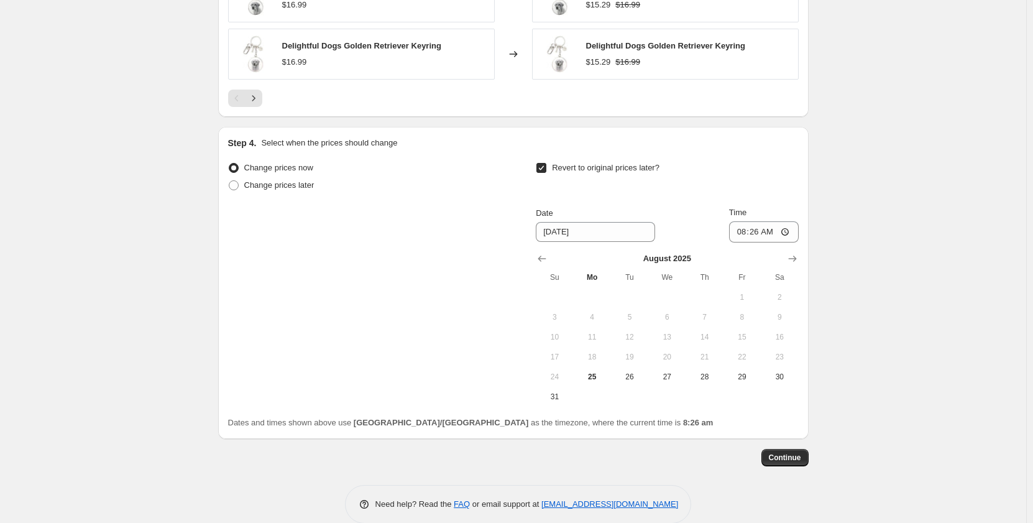
click at [664, 389] on td at bounding box center [666, 397] width 37 height 20
click at [665, 385] on button "27" at bounding box center [666, 377] width 37 height 20
type input "8/27/2025"
click at [759, 231] on input "08:26" at bounding box center [764, 231] width 70 height 21
click at [756, 234] on input "11:59" at bounding box center [764, 231] width 70 height 21
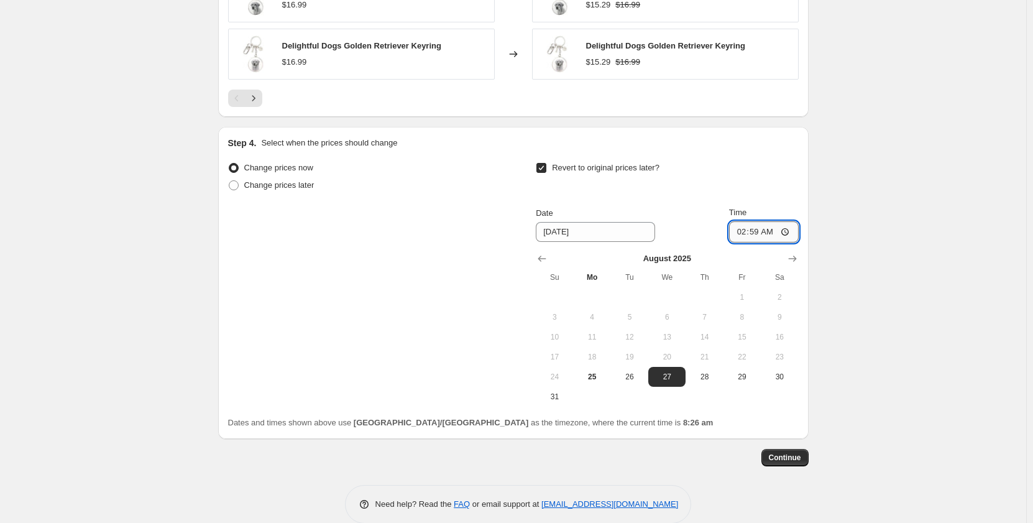
type input "23:59"
click at [786, 229] on input "23:59" at bounding box center [764, 231] width 70 height 21
click at [801, 453] on span "Continue" at bounding box center [785, 457] width 32 height 10
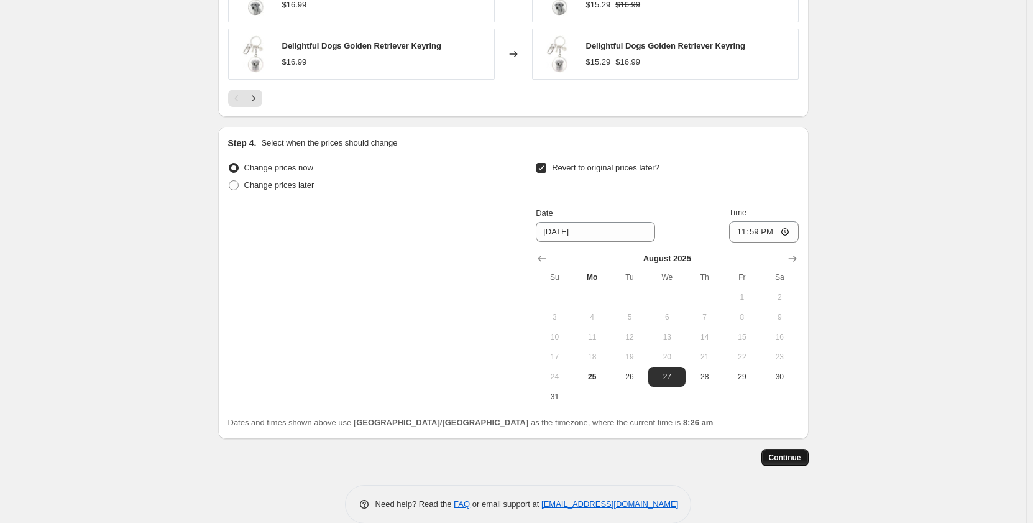
scroll to position [0, 0]
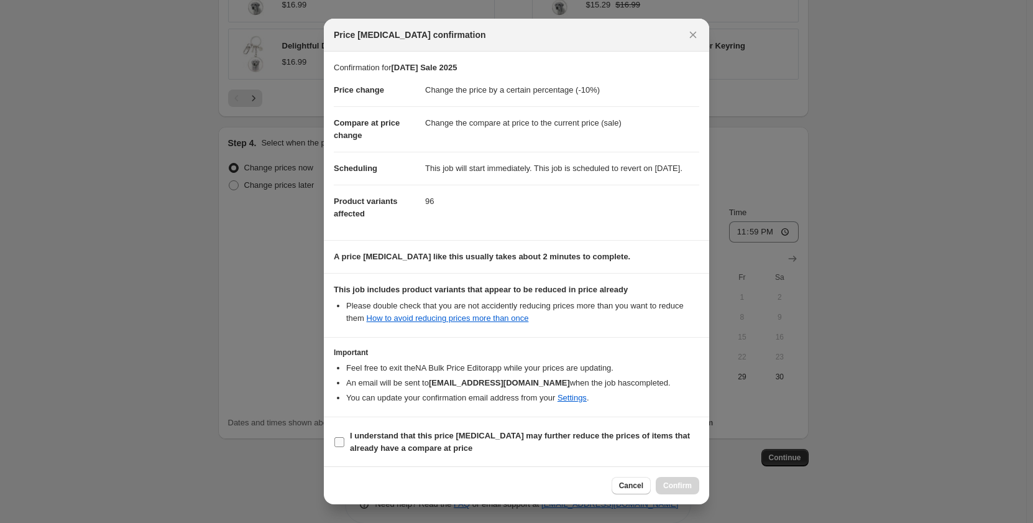
click at [549, 454] on span "I understand that this price change job may further reduce the prices of items …" at bounding box center [524, 441] width 349 height 25
click at [344, 447] on input "I understand that this price change job may further reduce the prices of items …" at bounding box center [339, 442] width 10 height 10
checkbox input "true"
click at [679, 487] on span "Confirm" at bounding box center [677, 485] width 29 height 10
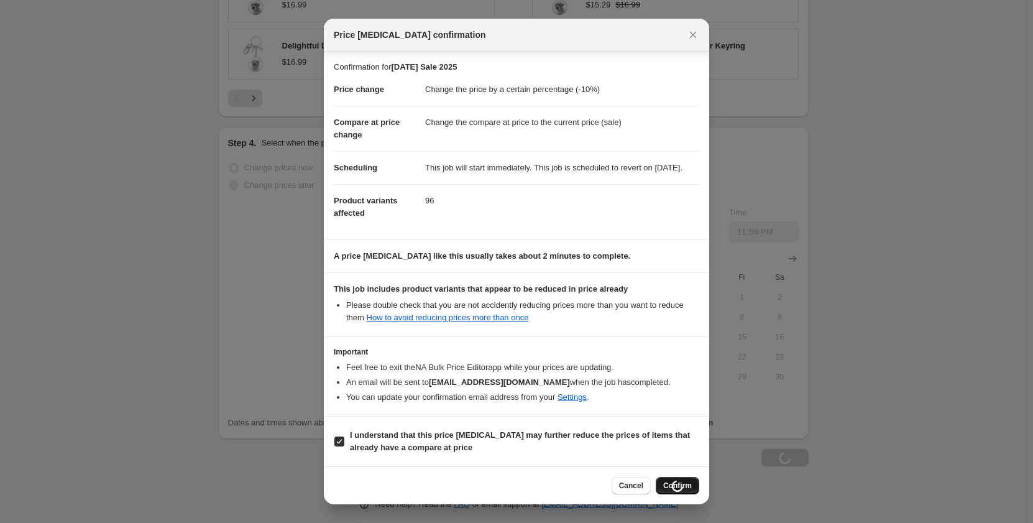
type input "[DATE] Sale 2025"
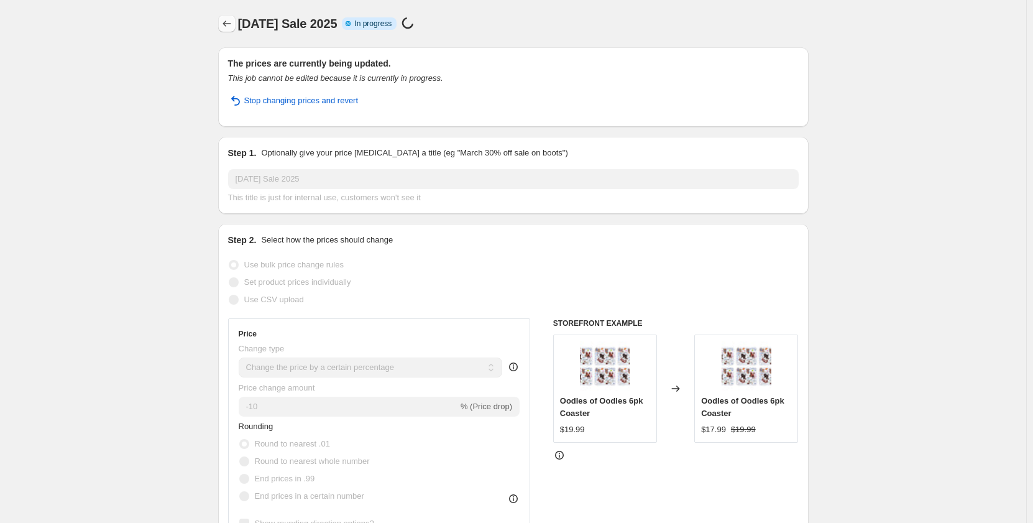
click at [230, 23] on icon "Price change jobs" at bounding box center [227, 23] width 12 height 12
